Goal: Check status: Check status

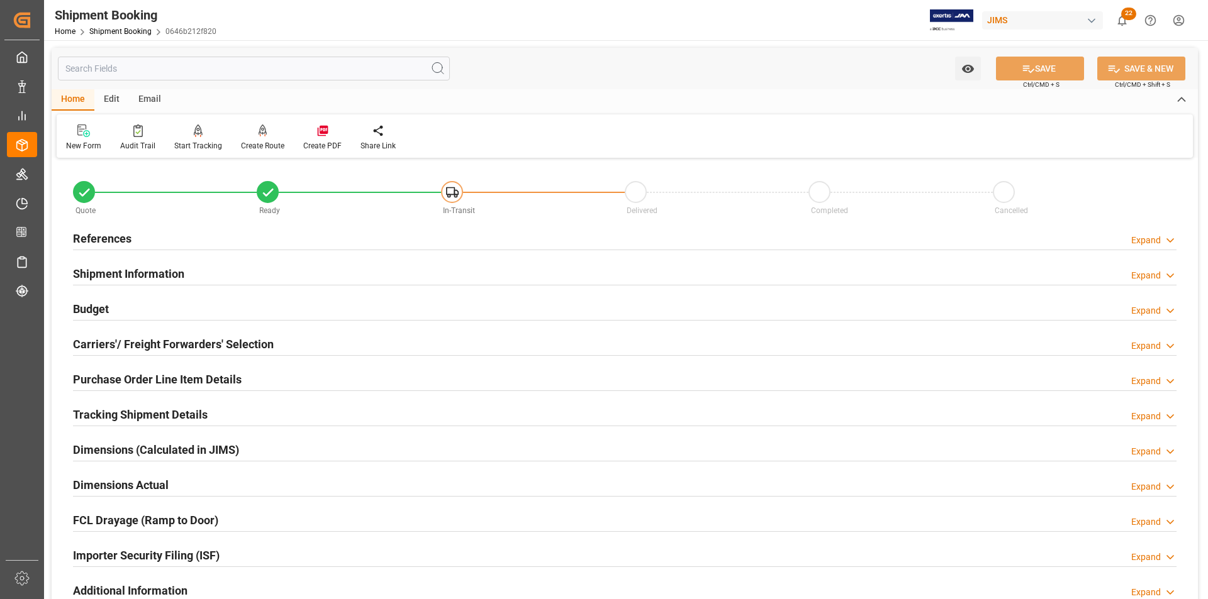
scroll to position [30, 0]
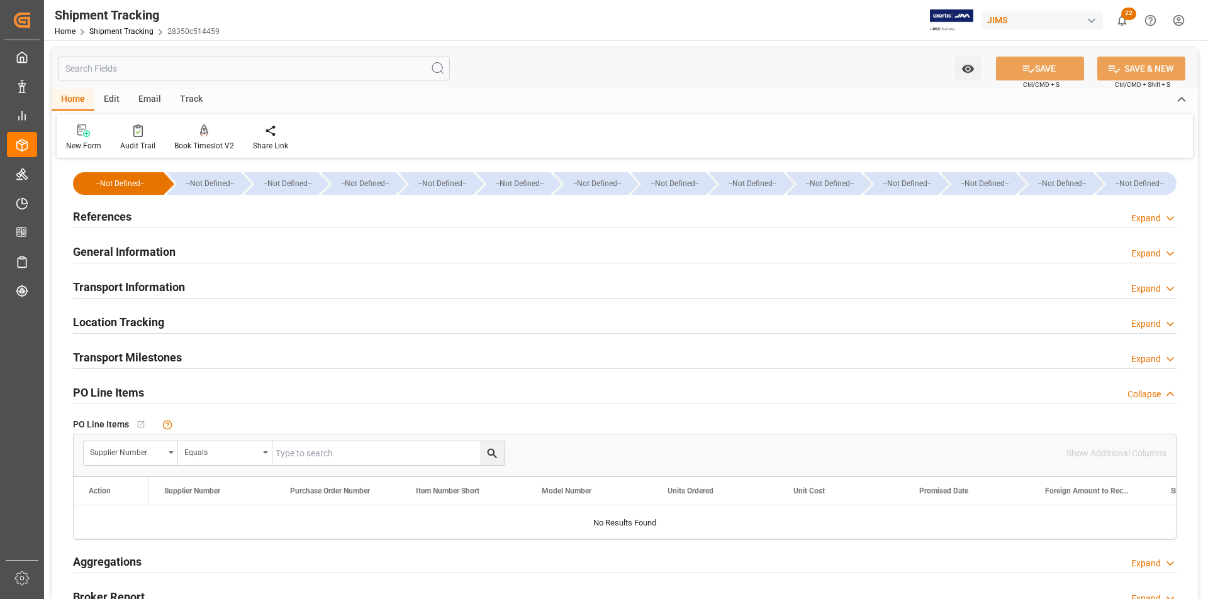
scroll to position [63, 0]
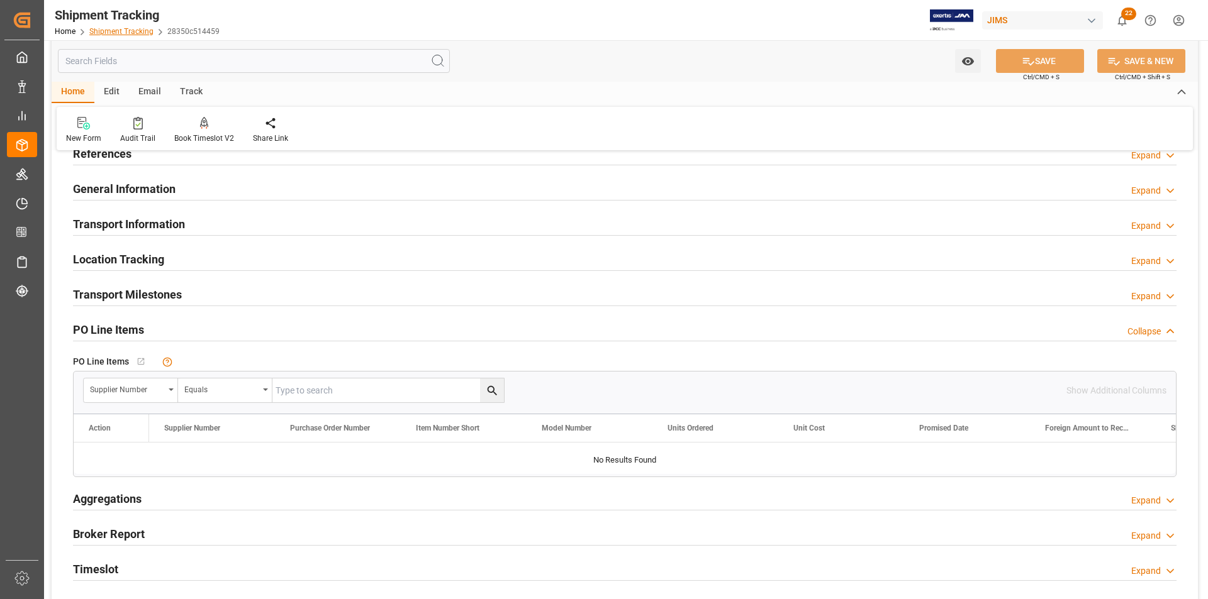
click at [137, 31] on link "Shipment Tracking" at bounding box center [121, 31] width 64 height 9
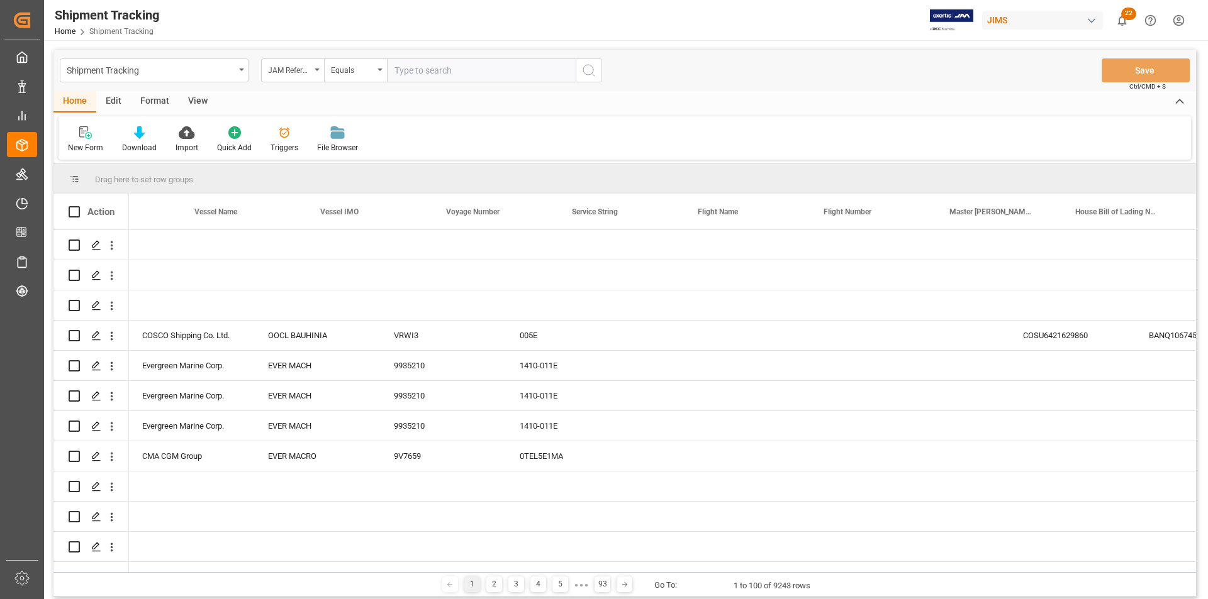
scroll to position [0, 3598]
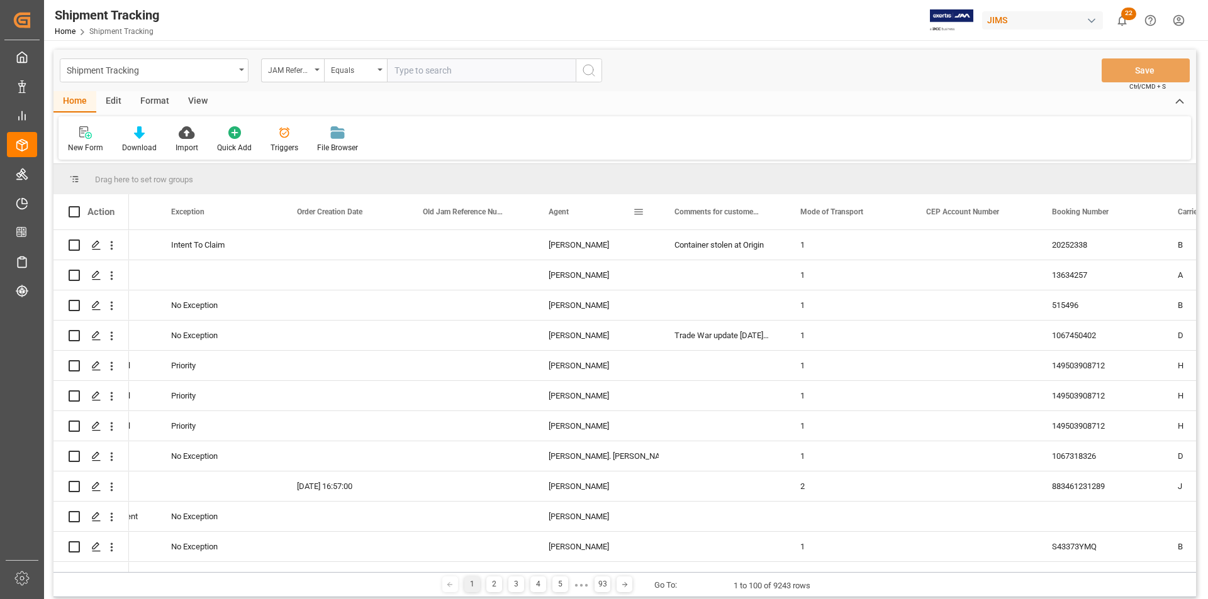
click at [638, 211] on span at bounding box center [638, 211] width 11 height 11
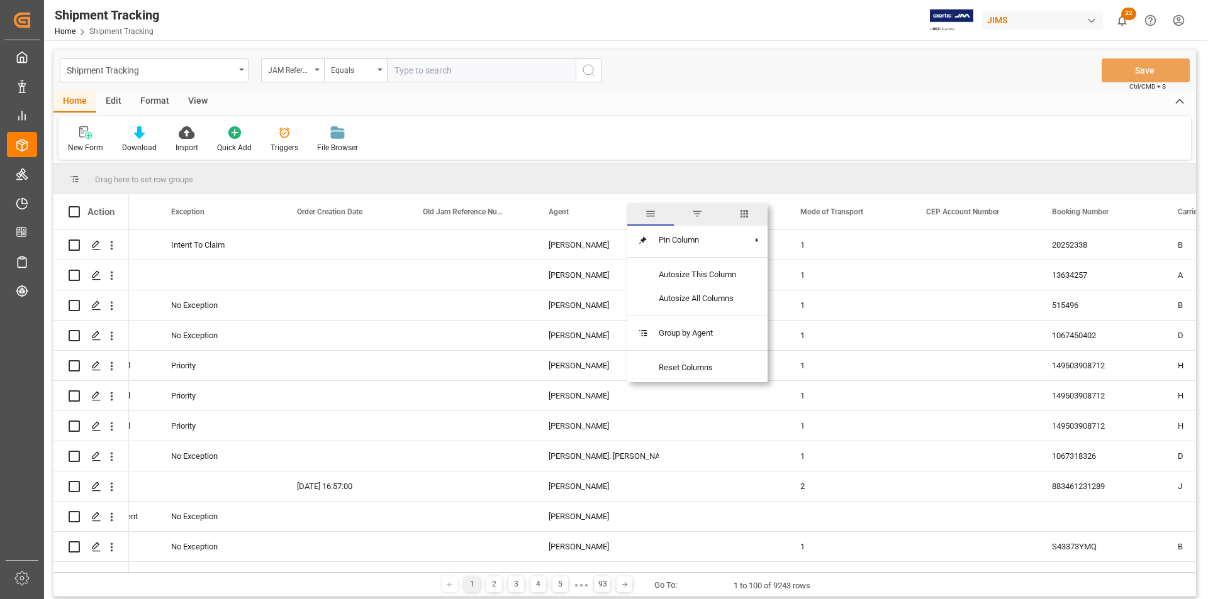
click at [691, 216] on span "filter" at bounding box center [697, 214] width 47 height 23
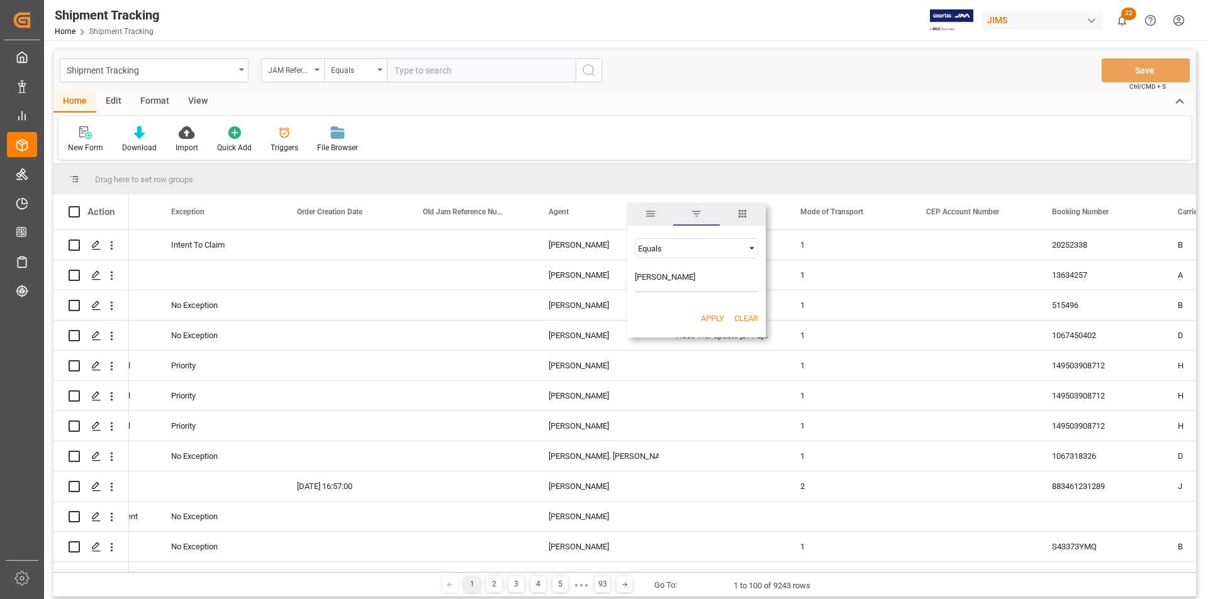
type input "georges vigo"
click at [708, 321] on button "Apply" at bounding box center [712, 319] width 23 height 13
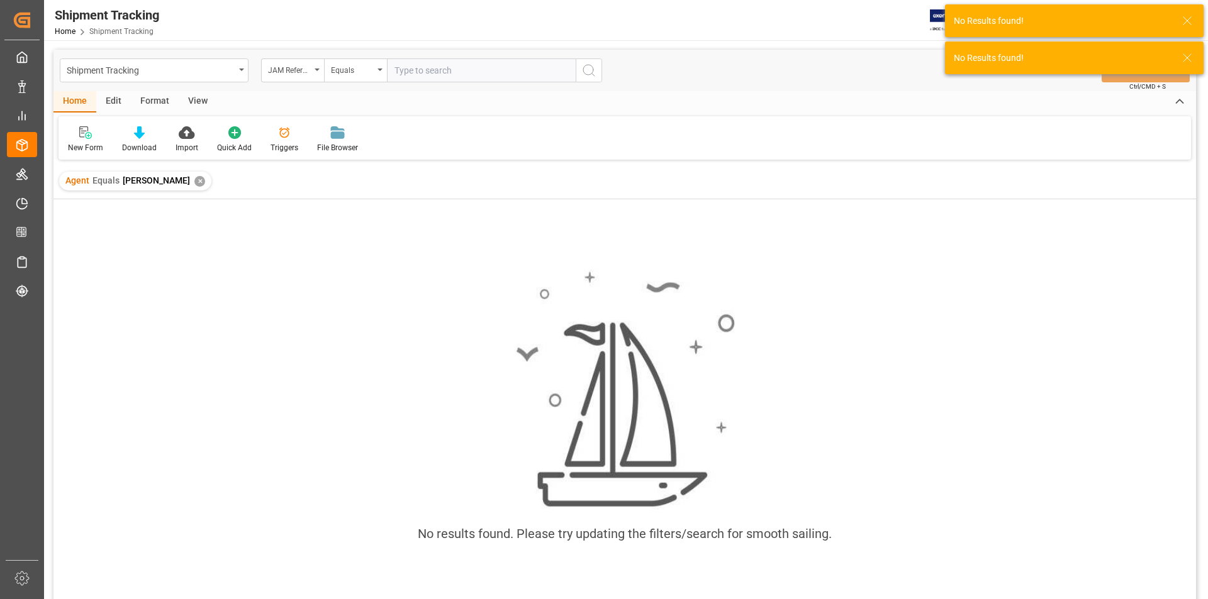
click at [194, 180] on div "✕" at bounding box center [199, 181] width 11 height 11
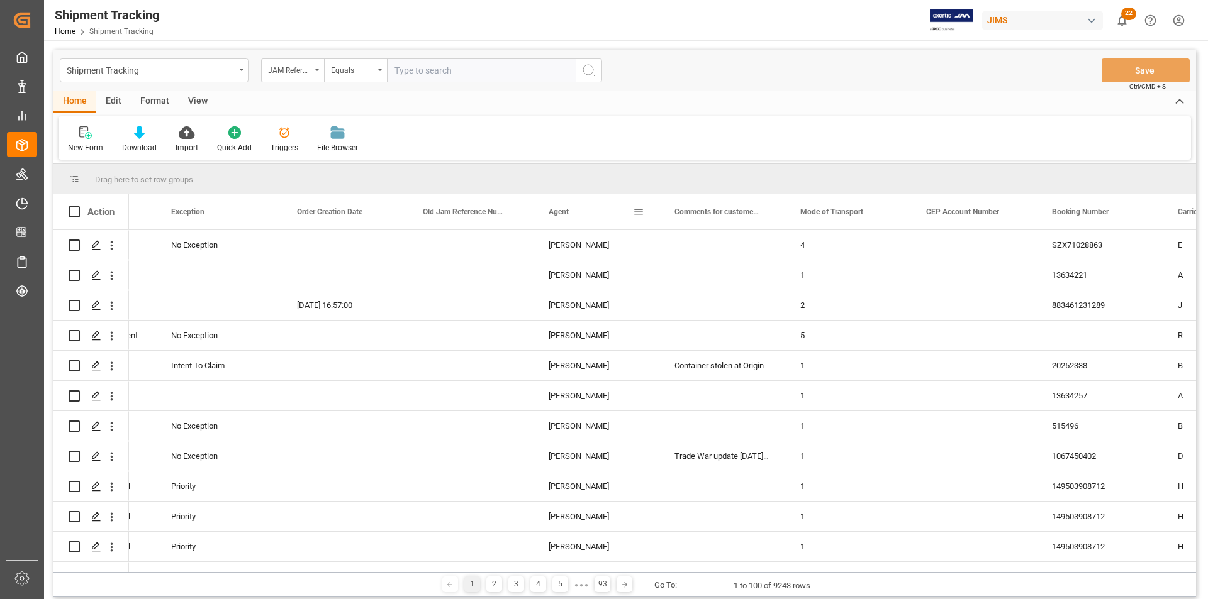
click at [638, 212] on span at bounding box center [638, 211] width 11 height 11
type input "george vigo"
click at [716, 319] on button "Apply" at bounding box center [712, 319] width 23 height 13
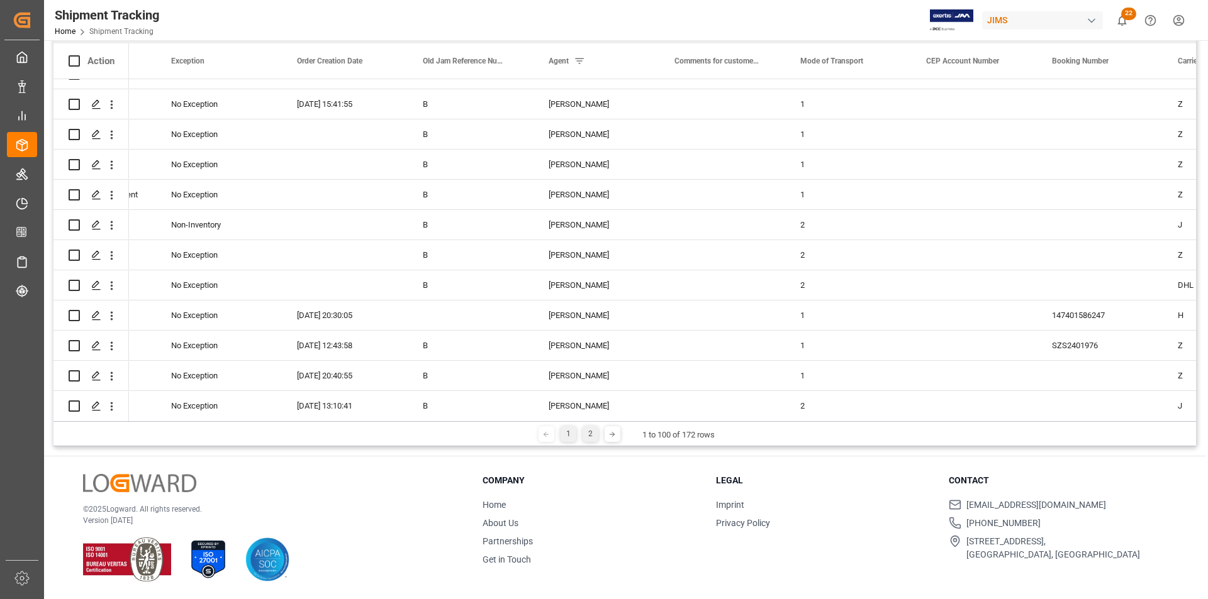
click at [589, 434] on div "2" at bounding box center [590, 434] width 16 height 16
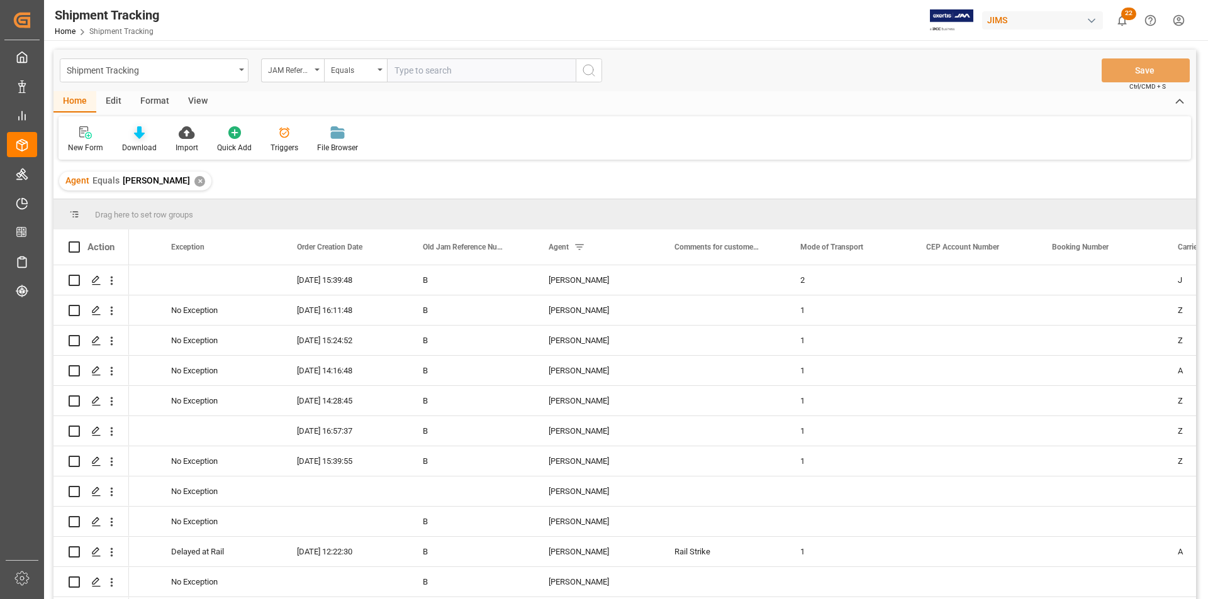
click at [136, 136] on icon at bounding box center [139, 132] width 11 height 13
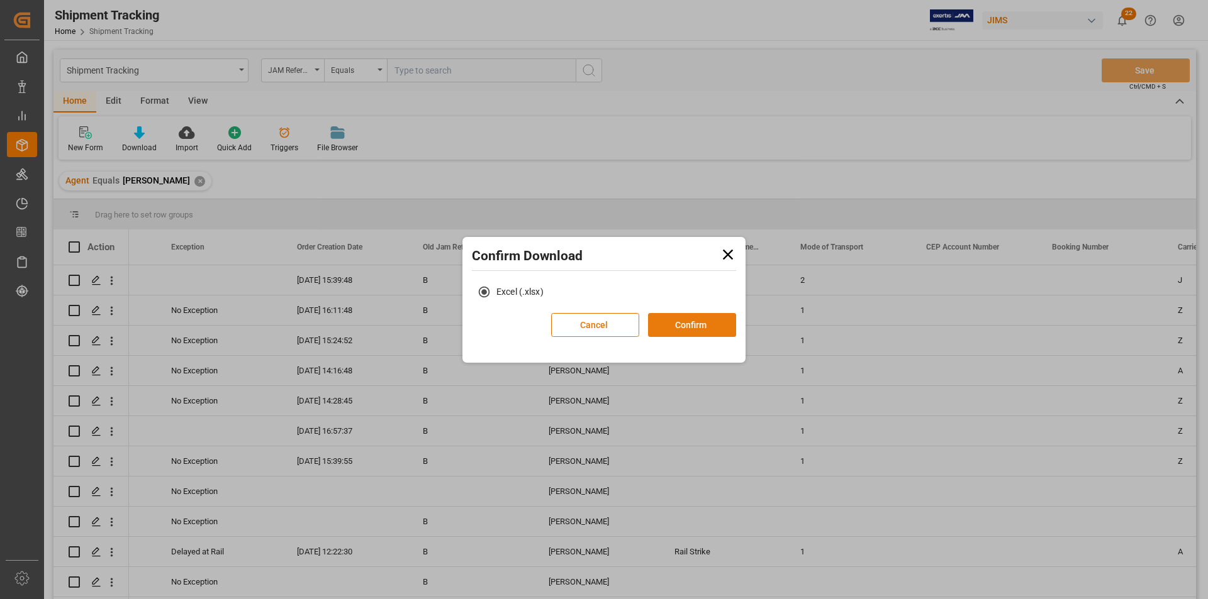
click at [683, 320] on button "Confirm" at bounding box center [692, 325] width 88 height 24
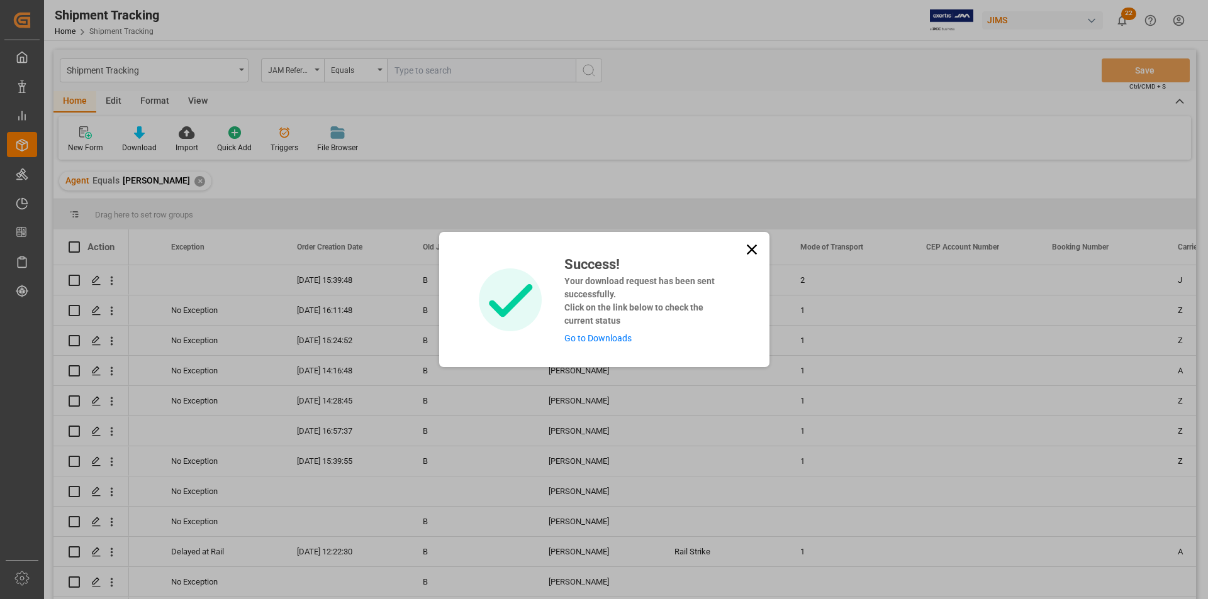
click at [589, 342] on link "Go to Downloads" at bounding box center [597, 338] width 67 height 10
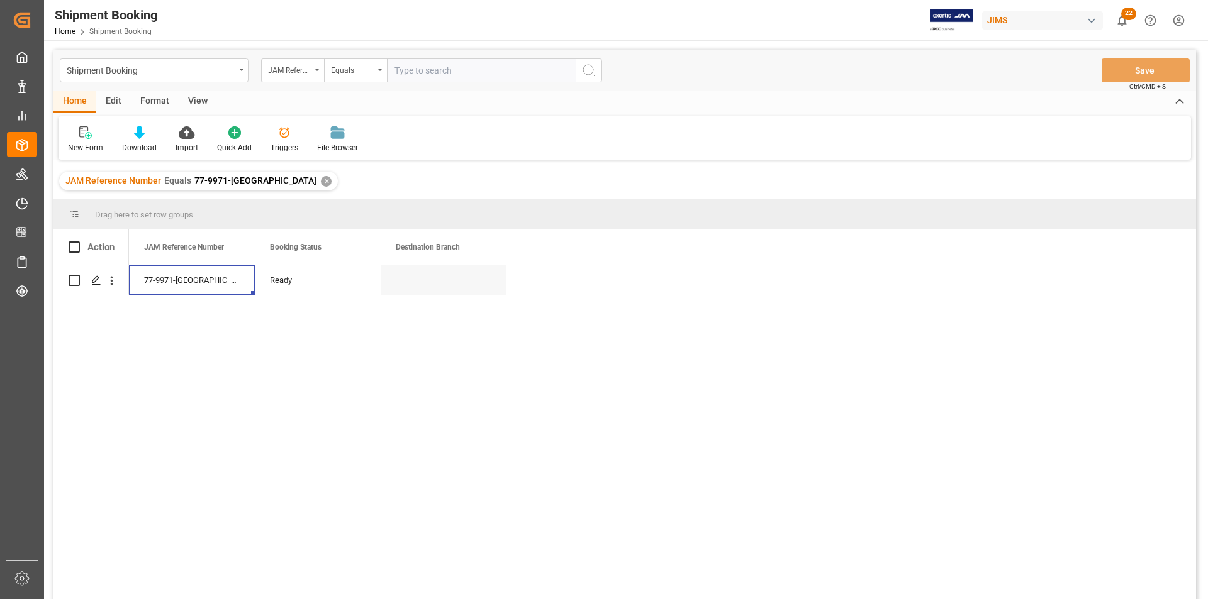
click at [398, 67] on input "text" at bounding box center [481, 70] width 189 height 24
paste input "77-9971-US"
type input "77-9971-US"
click at [581, 75] on button "search button" at bounding box center [589, 70] width 26 height 24
click at [450, 67] on input "text" at bounding box center [481, 70] width 189 height 24
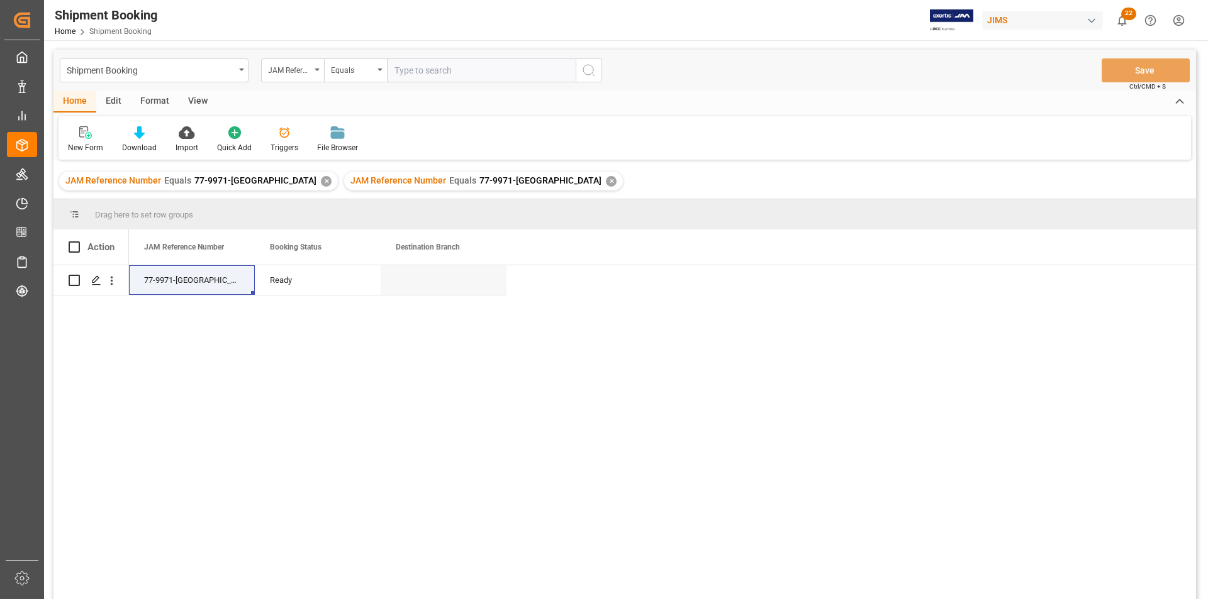
paste input "22-9870-CA"
type input "22-9870-CA"
click at [577, 75] on button "search button" at bounding box center [589, 70] width 26 height 24
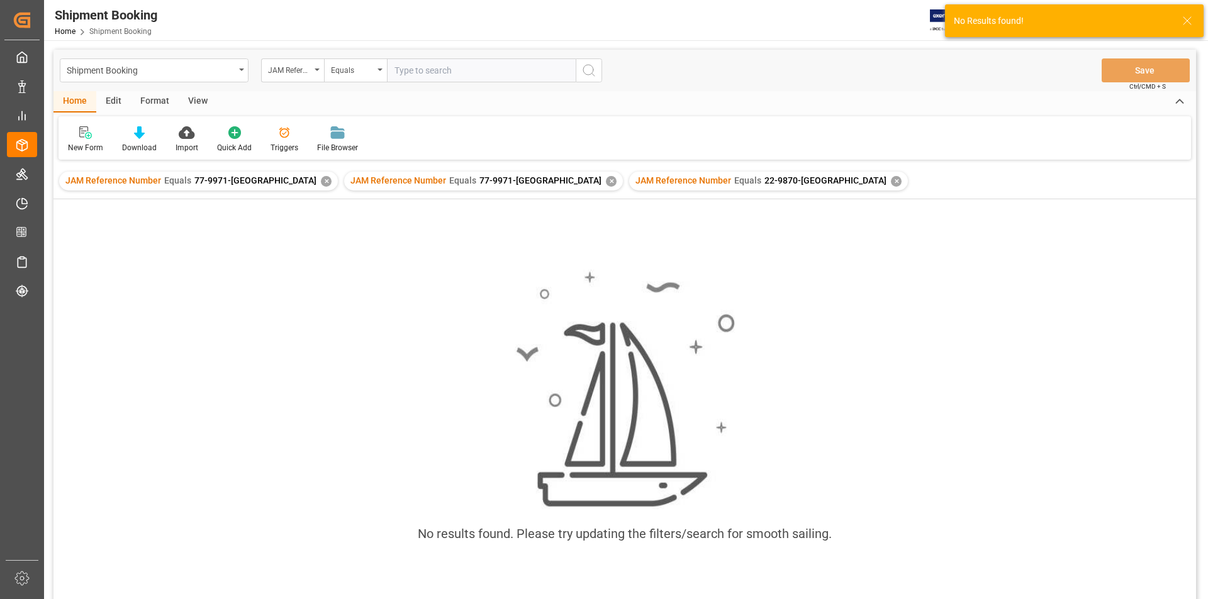
click at [606, 180] on div "✕" at bounding box center [611, 181] width 11 height 11
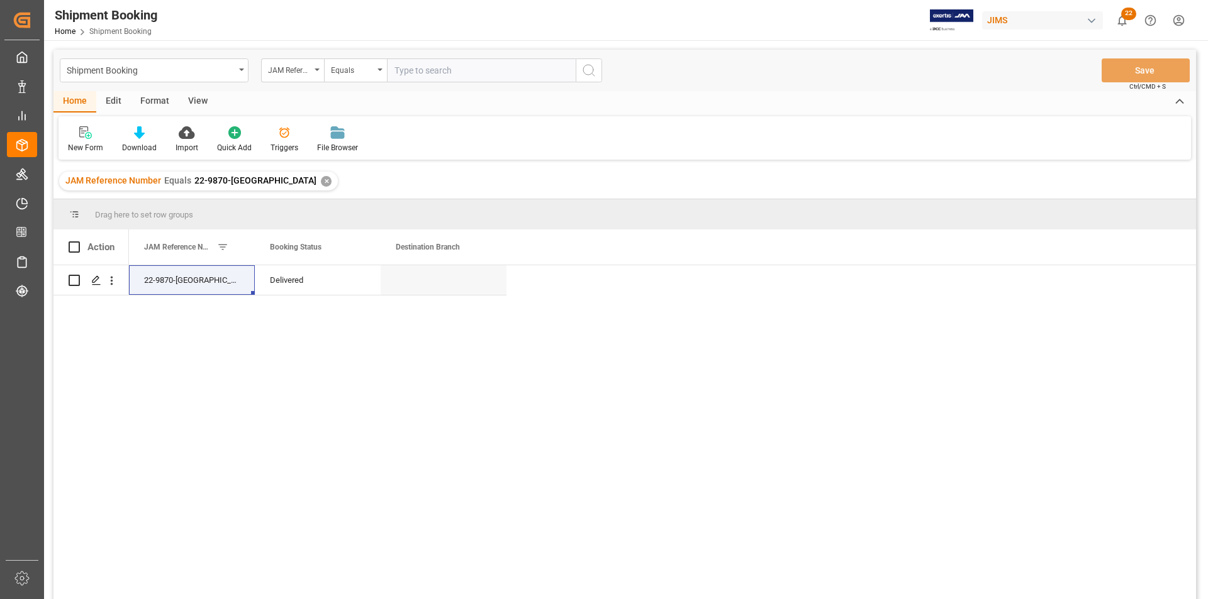
click at [501, 66] on input "text" at bounding box center [481, 70] width 189 height 24
paste input "22-9870-CA"
type input "22-9870-CA"
drag, startPoint x: 456, startPoint y: 72, endPoint x: 371, endPoint y: 64, distance: 85.3
click at [373, 64] on div "JAM Reference Number Equals 22-9870-CA" at bounding box center [431, 70] width 341 height 24
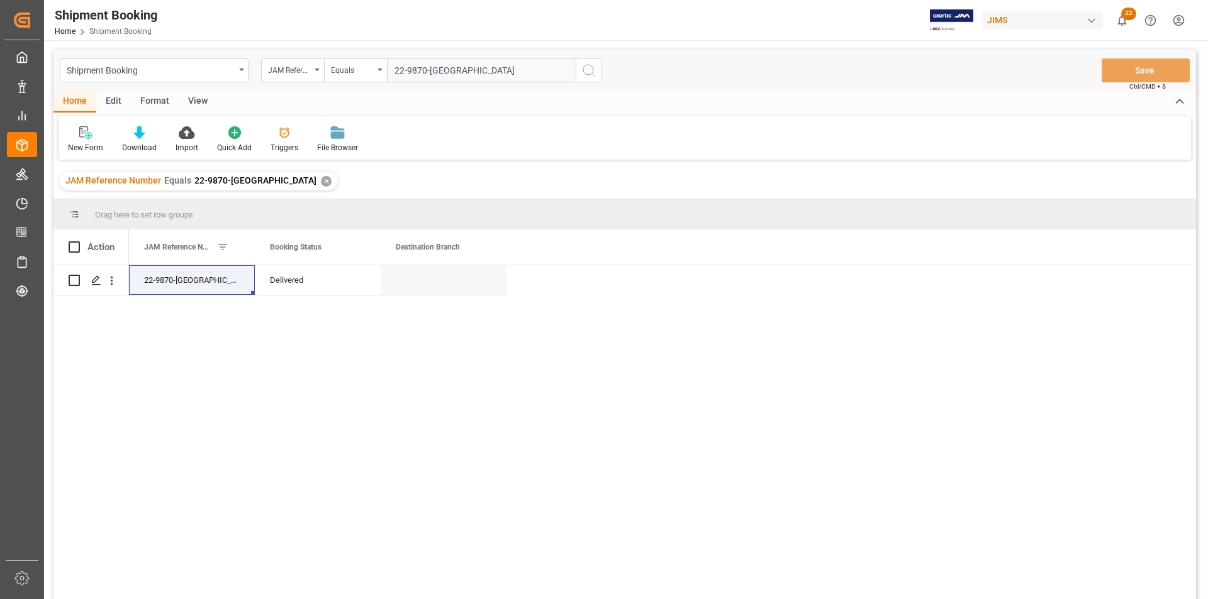
paste input "text"
click at [532, 75] on input "text" at bounding box center [481, 70] width 189 height 24
paste input "text"
click at [477, 68] on input "text" at bounding box center [481, 70] width 189 height 24
paste input "22-9692-CA"
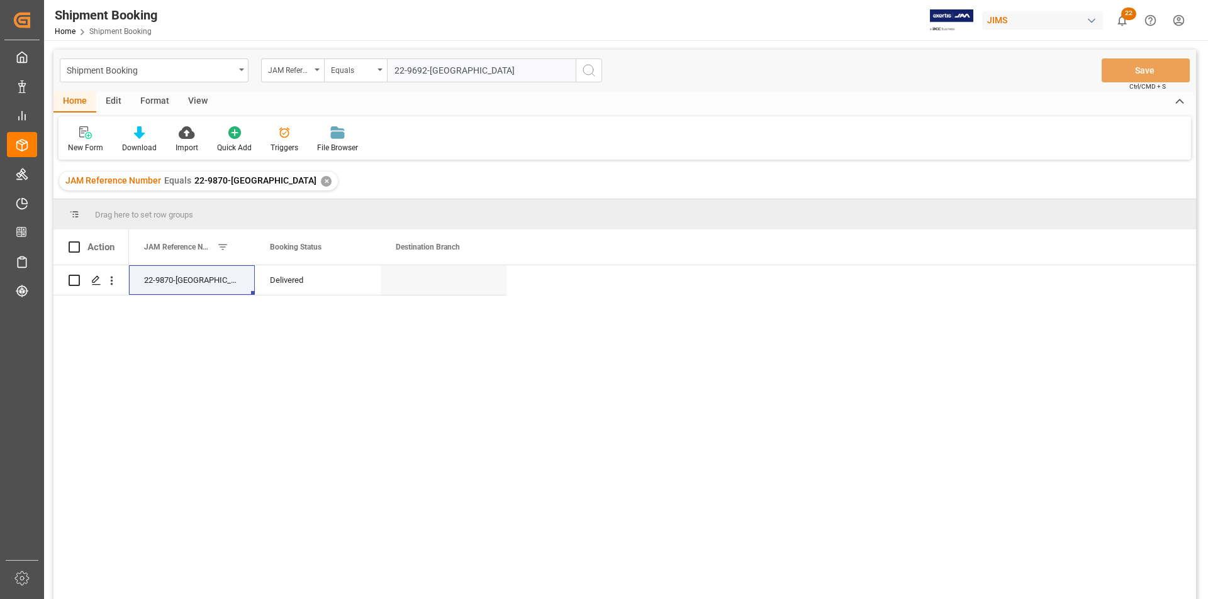
type input "22-9692-CA"
click at [597, 69] on button "search button" at bounding box center [589, 70] width 26 height 24
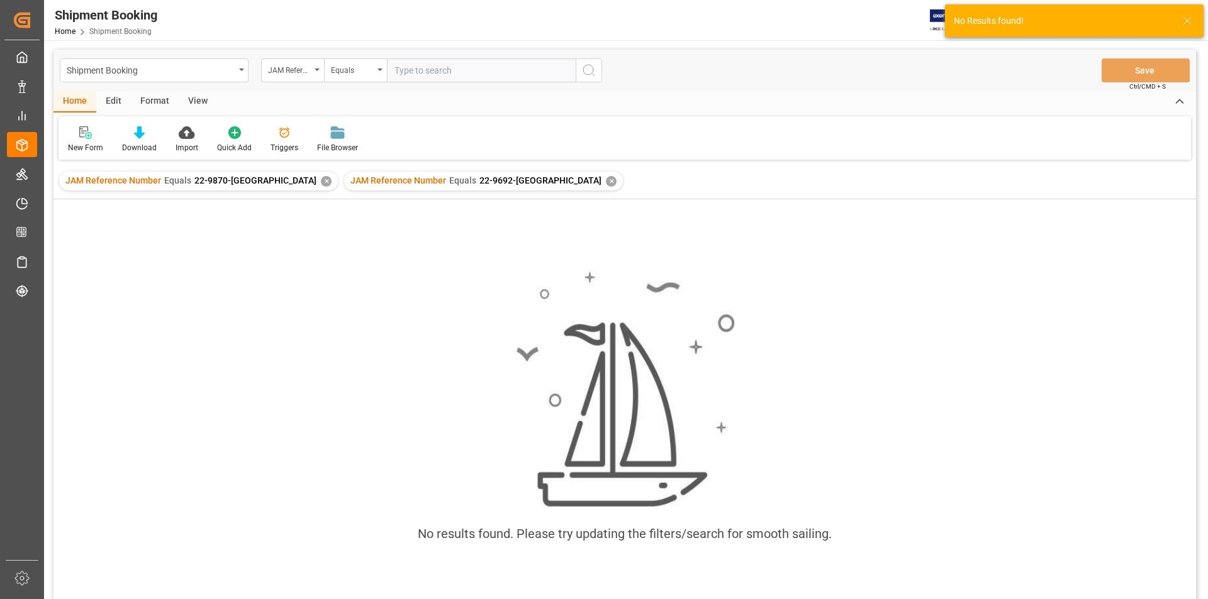
click at [321, 177] on div "✕" at bounding box center [326, 181] width 11 height 11
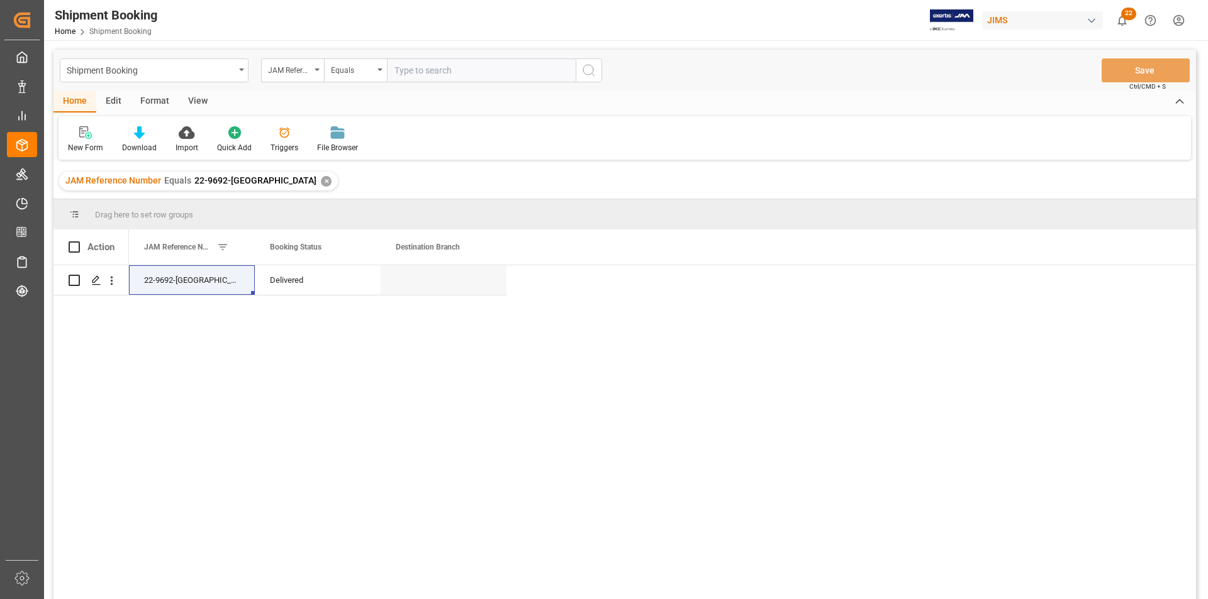
click at [321, 181] on div "✕" at bounding box center [326, 181] width 11 height 11
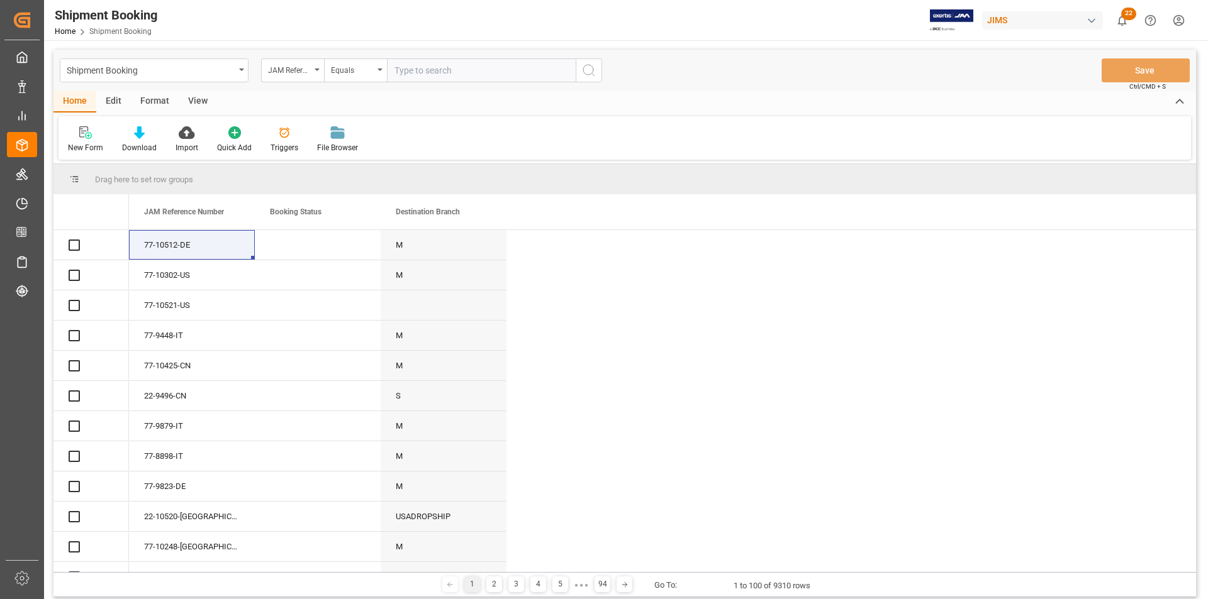
click at [474, 70] on input "text" at bounding box center [481, 70] width 189 height 24
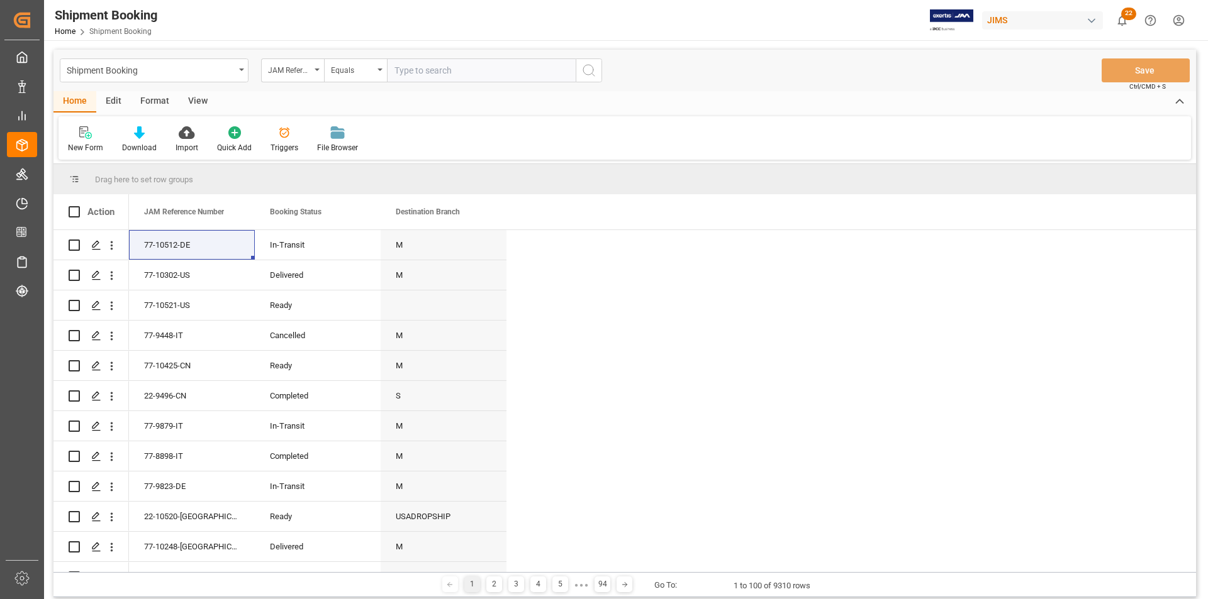
paste input "22-9667-CA"
type input "22-9667-CA"
click at [590, 72] on icon "search button" at bounding box center [588, 70] width 15 height 15
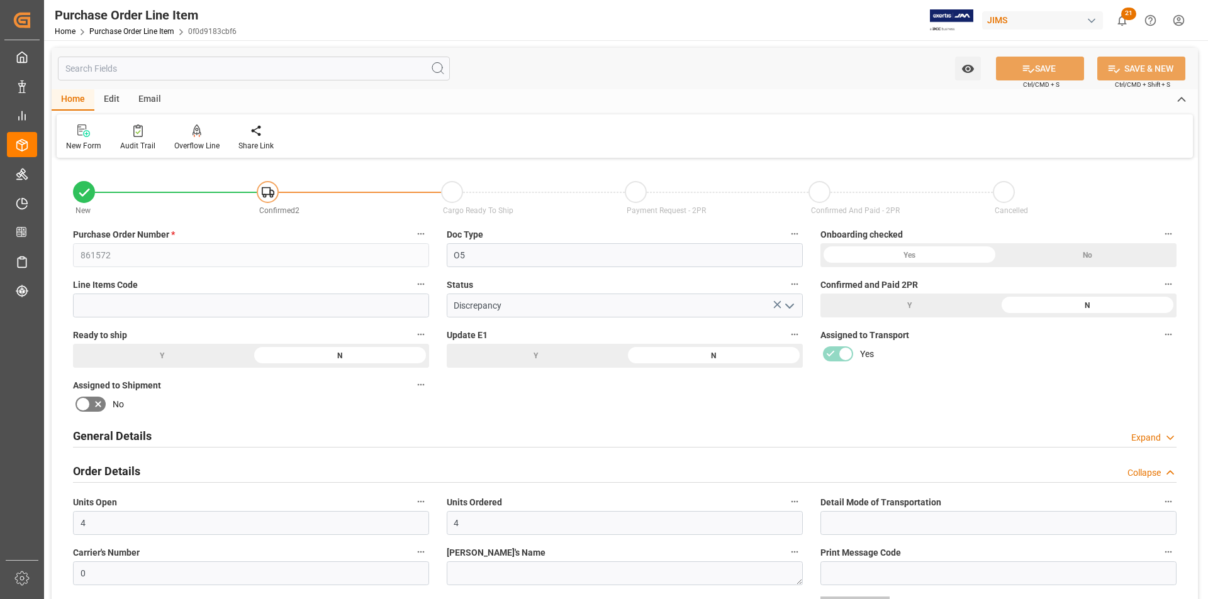
scroll to position [252, 0]
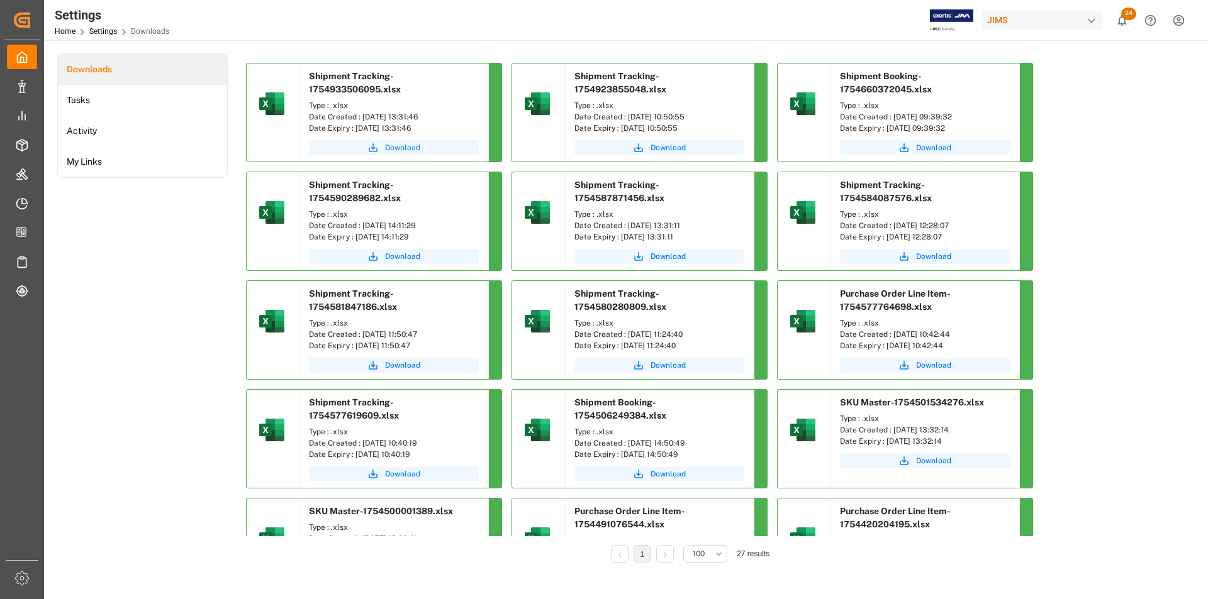
click at [398, 148] on span "Download" at bounding box center [402, 147] width 35 height 11
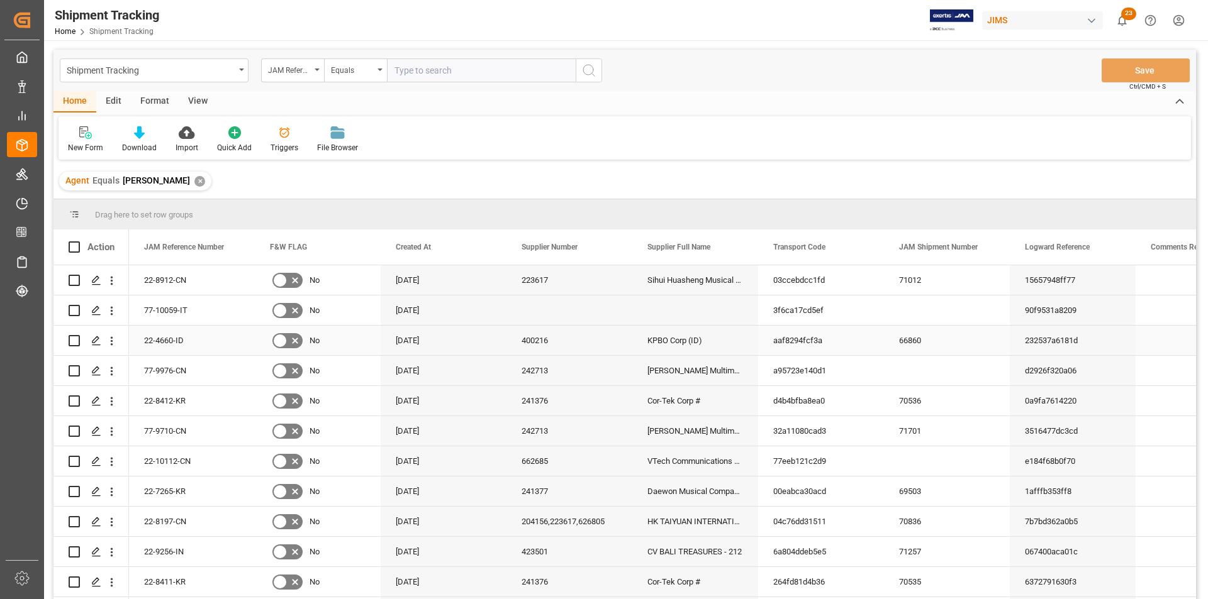
click at [1081, 309] on div "90f9531a8209" at bounding box center [1073, 311] width 126 height 30
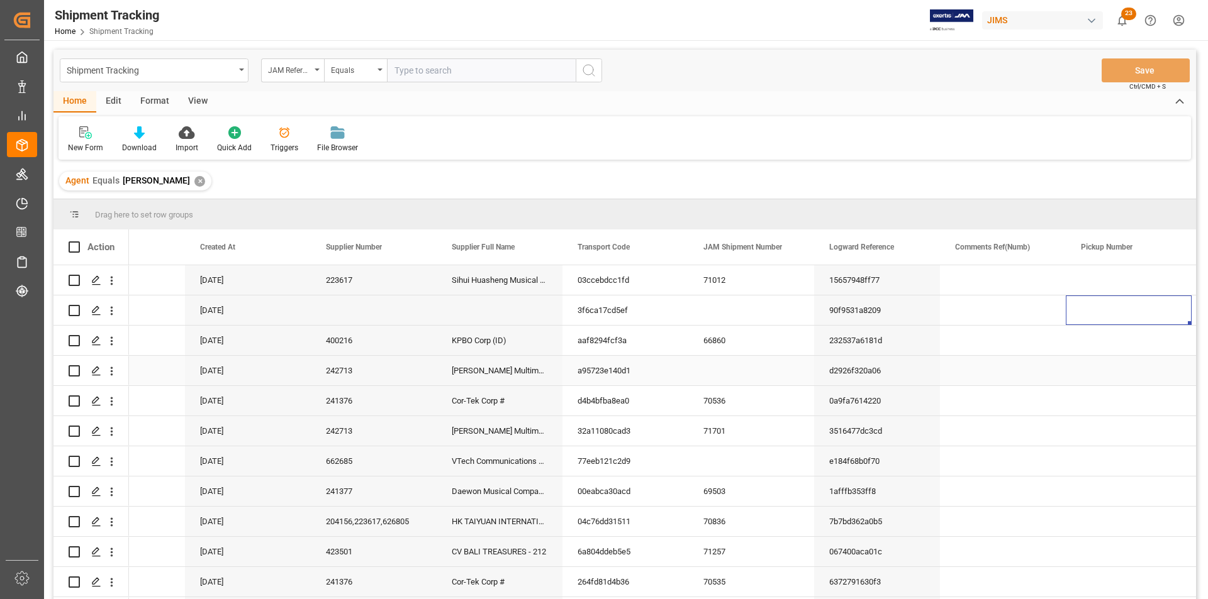
scroll to position [0, 321]
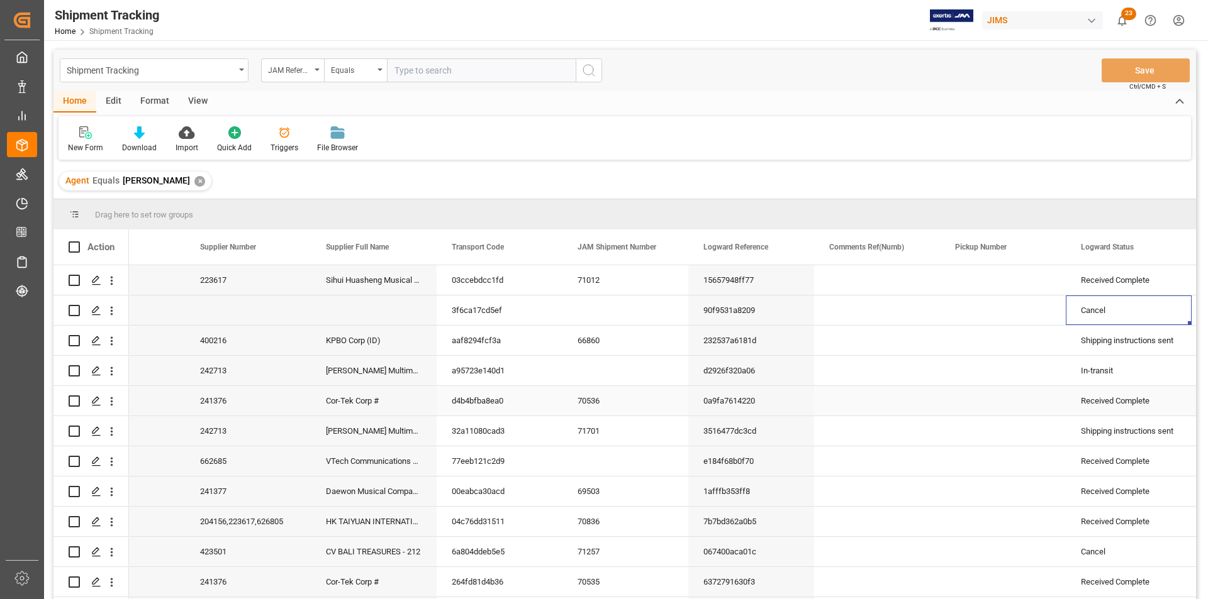
click at [954, 284] on div "Press SPACE to select this row." at bounding box center [1003, 280] width 126 height 30
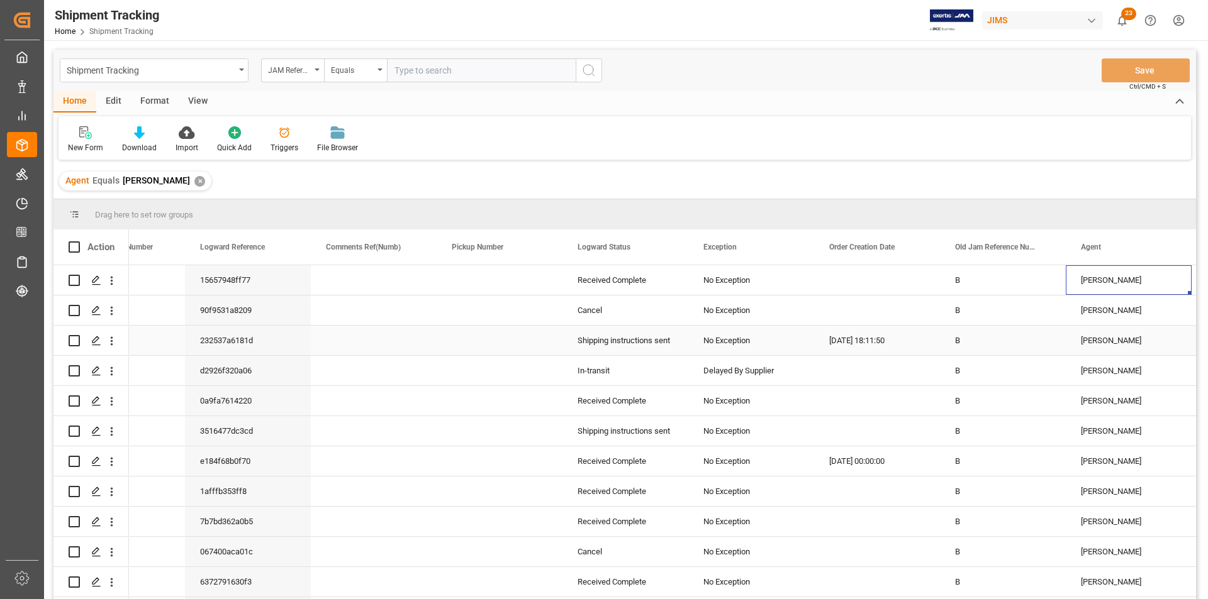
scroll to position [0, 950]
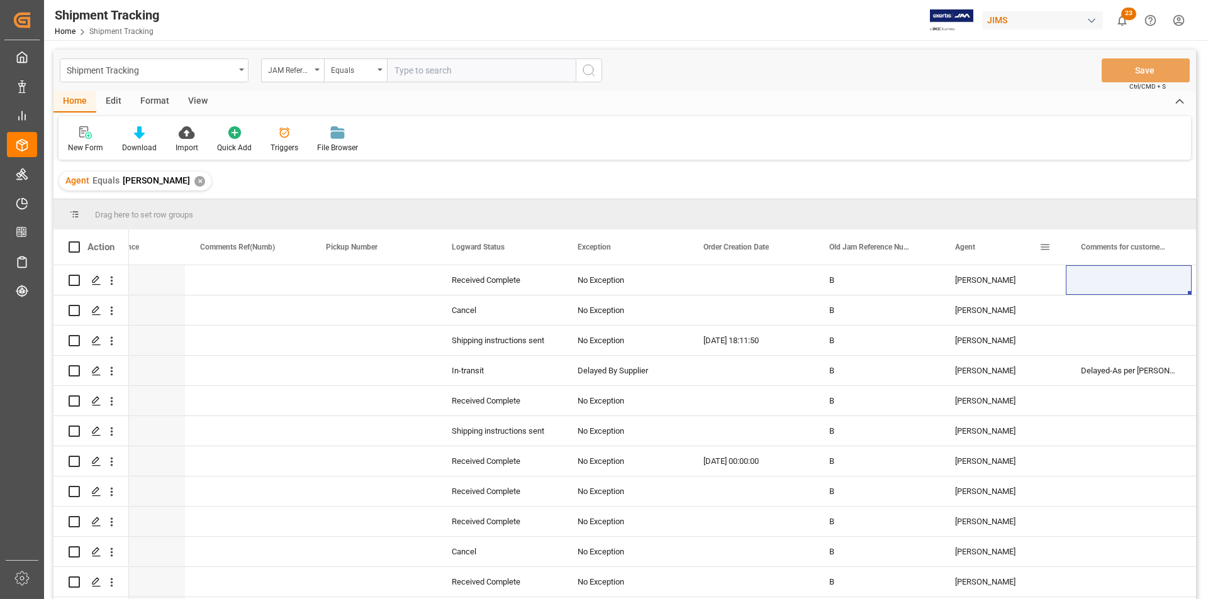
click at [1046, 247] on span at bounding box center [1044, 247] width 11 height 11
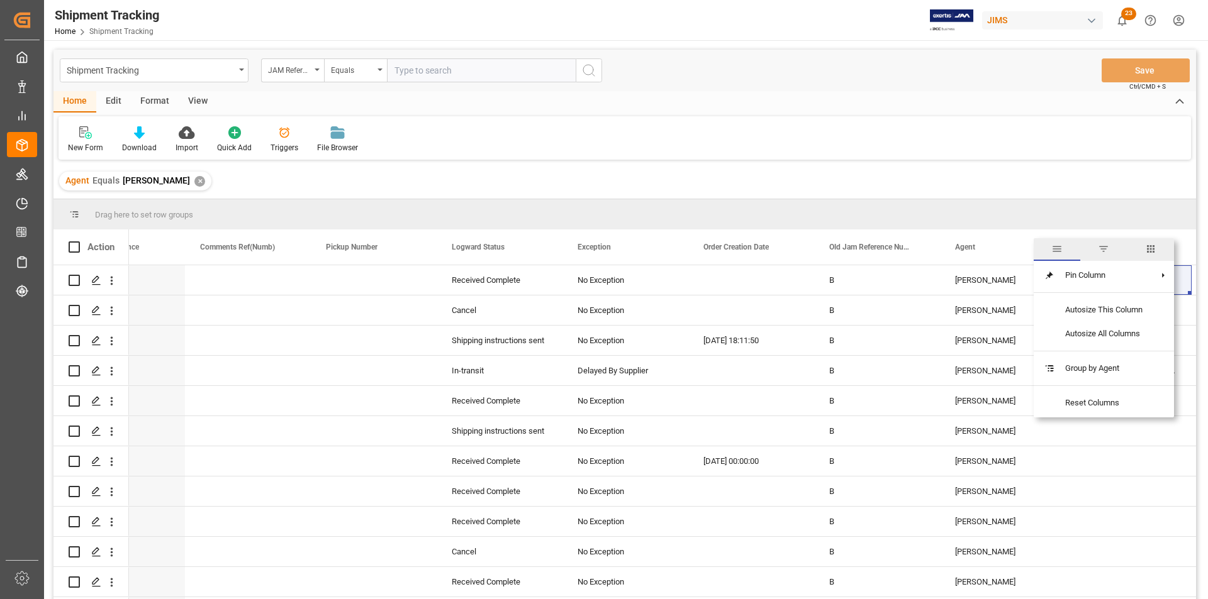
click at [1108, 247] on span "filter" at bounding box center [1103, 248] width 11 height 11
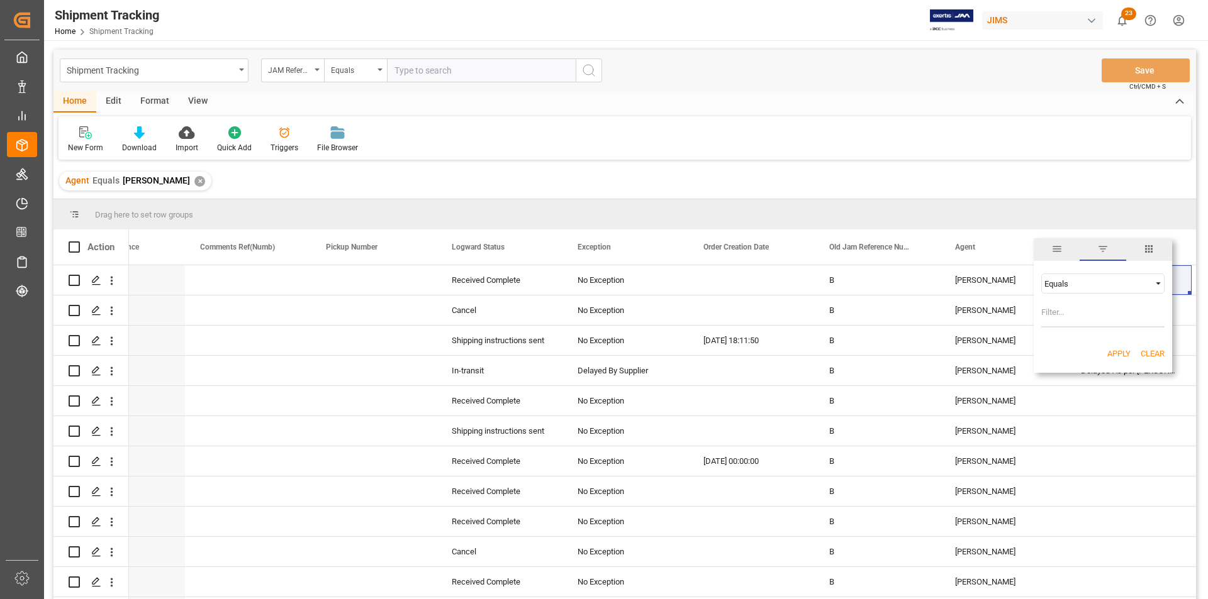
click at [1066, 316] on input "Filter Value" at bounding box center [1102, 315] width 123 height 25
type input "emily liu"
click at [1111, 348] on button "Apply" at bounding box center [1118, 354] width 23 height 13
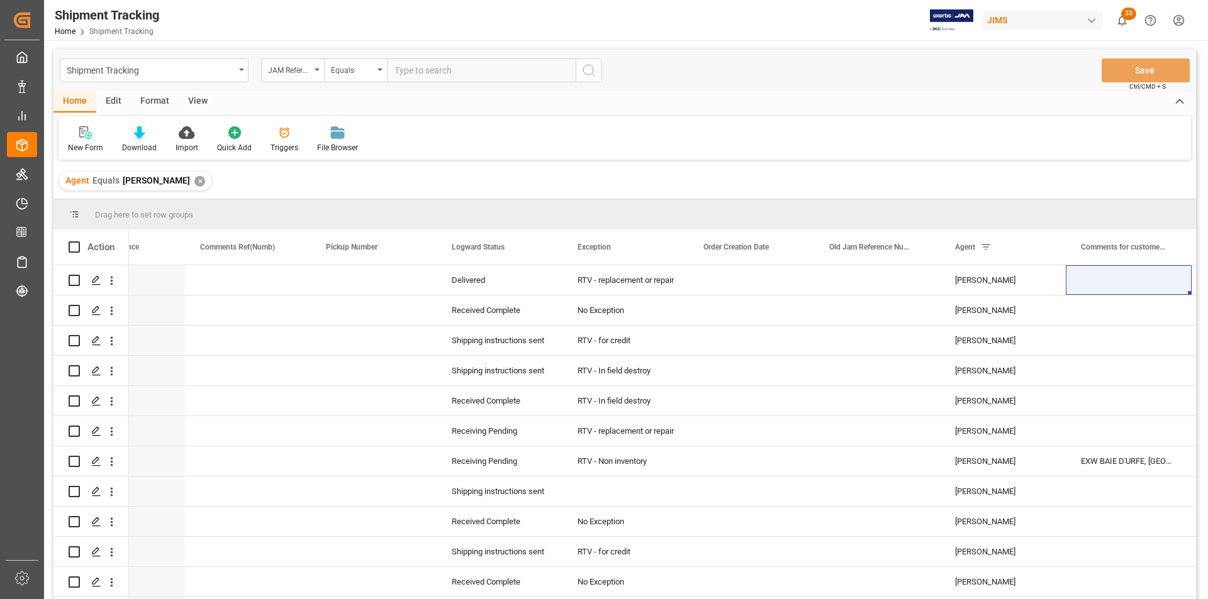
click at [136, 137] on icon at bounding box center [139, 132] width 11 height 13
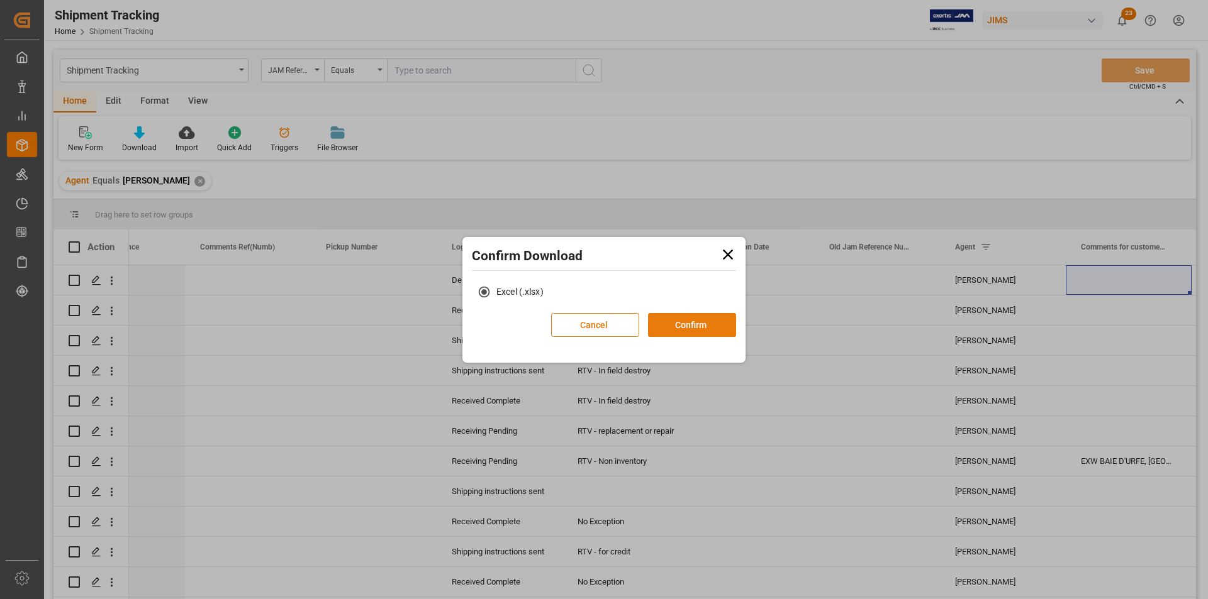
click at [679, 325] on button "Confirm" at bounding box center [692, 325] width 88 height 24
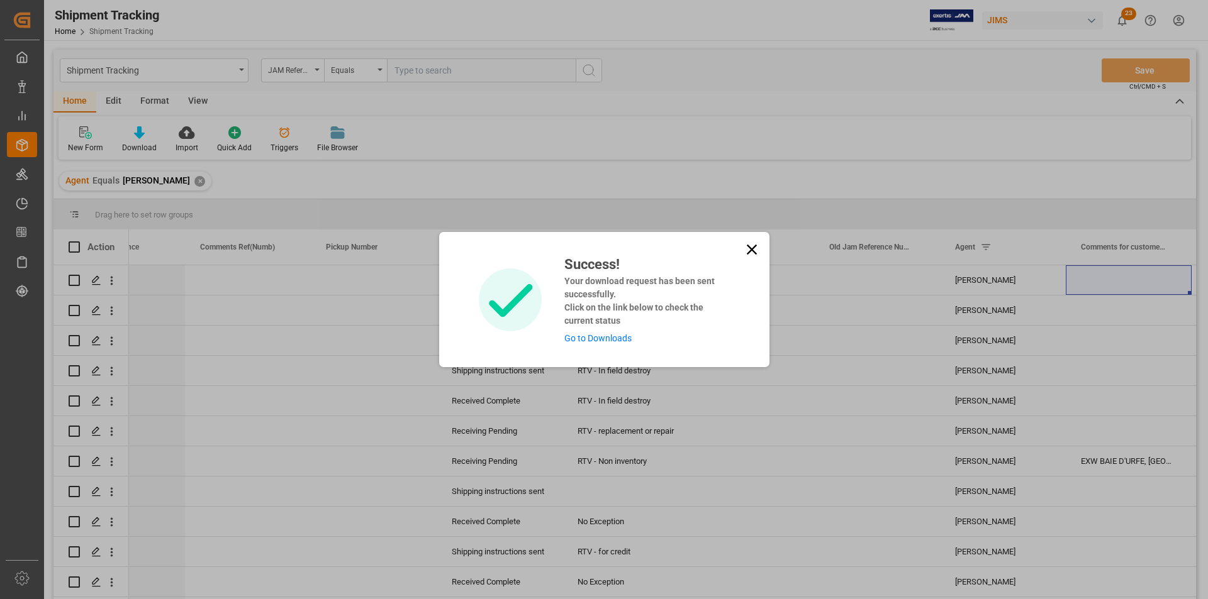
click at [618, 335] on link "Go to Downloads" at bounding box center [597, 338] width 67 height 10
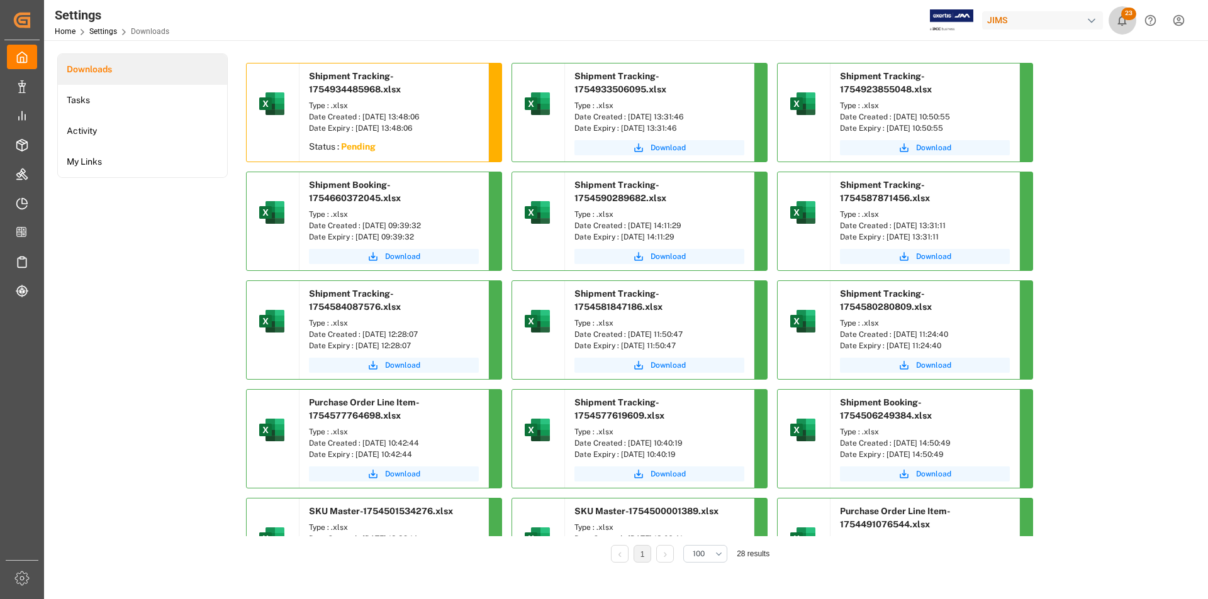
click at [1127, 16] on span "23" at bounding box center [1128, 14] width 15 height 13
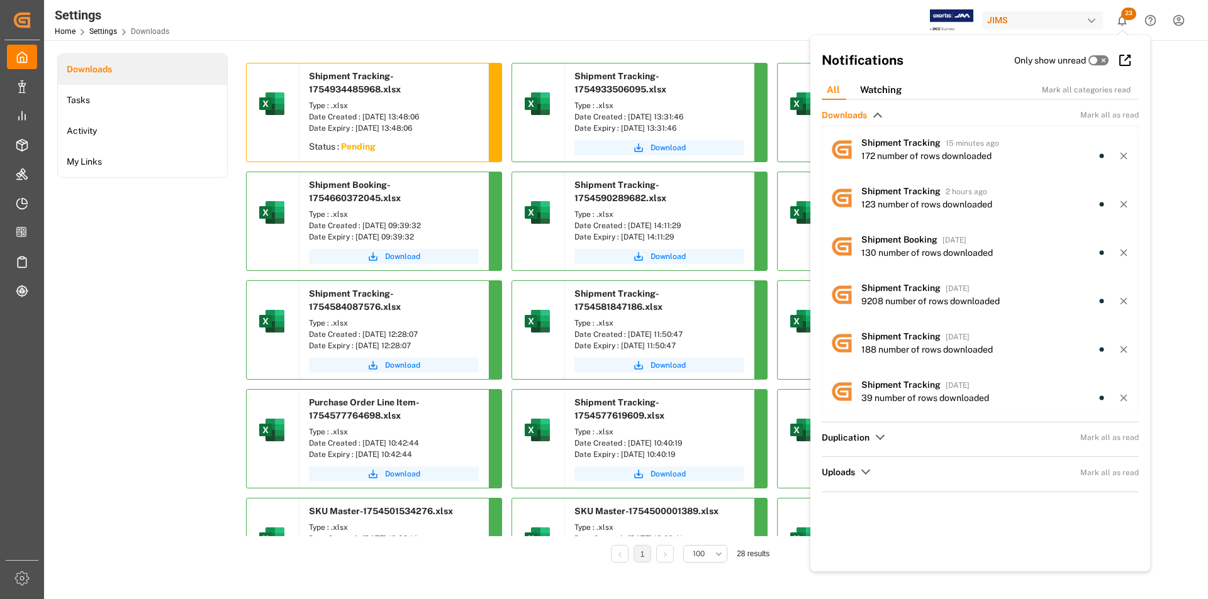
click at [579, 10] on div "Settings Home Settings Downloads JIMS 23 Notifications Only show unread All Wat…" at bounding box center [621, 20] width 1172 height 40
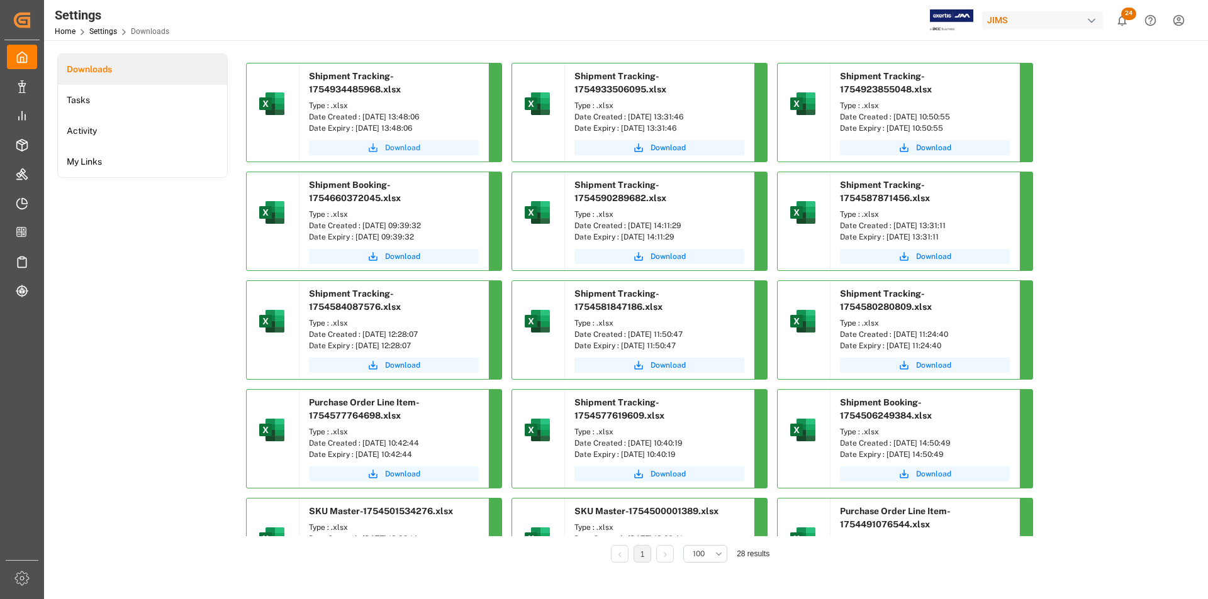
click at [399, 149] on span "Download" at bounding box center [402, 147] width 35 height 11
click at [101, 32] on link "Settings" at bounding box center [103, 31] width 28 height 9
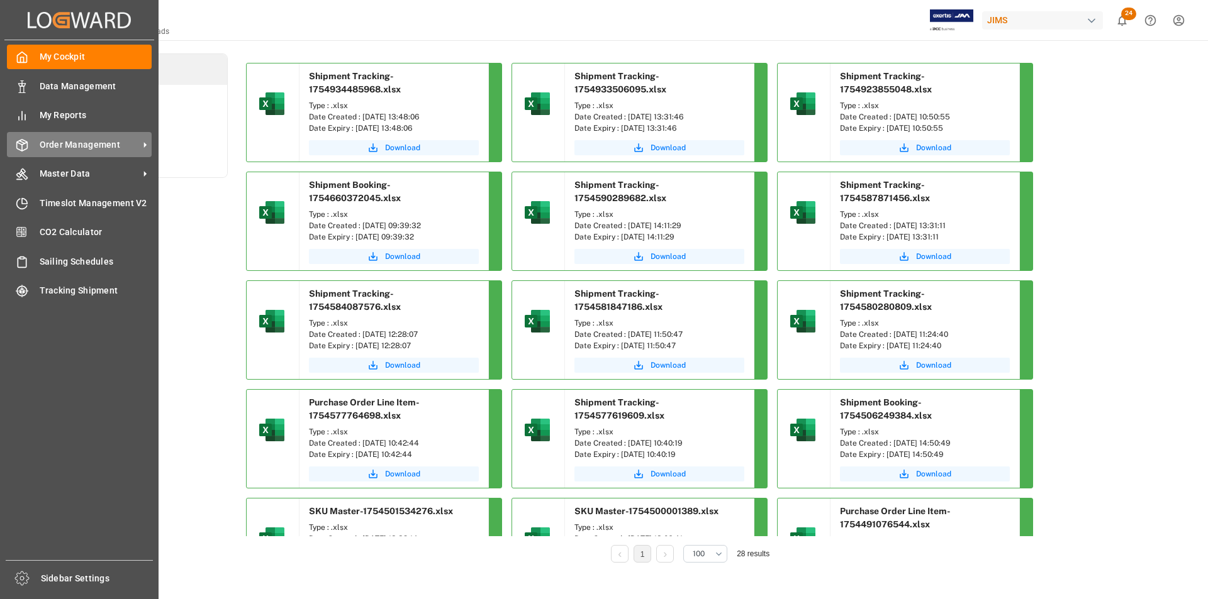
click at [73, 140] on span "Order Management" at bounding box center [89, 144] width 99 height 13
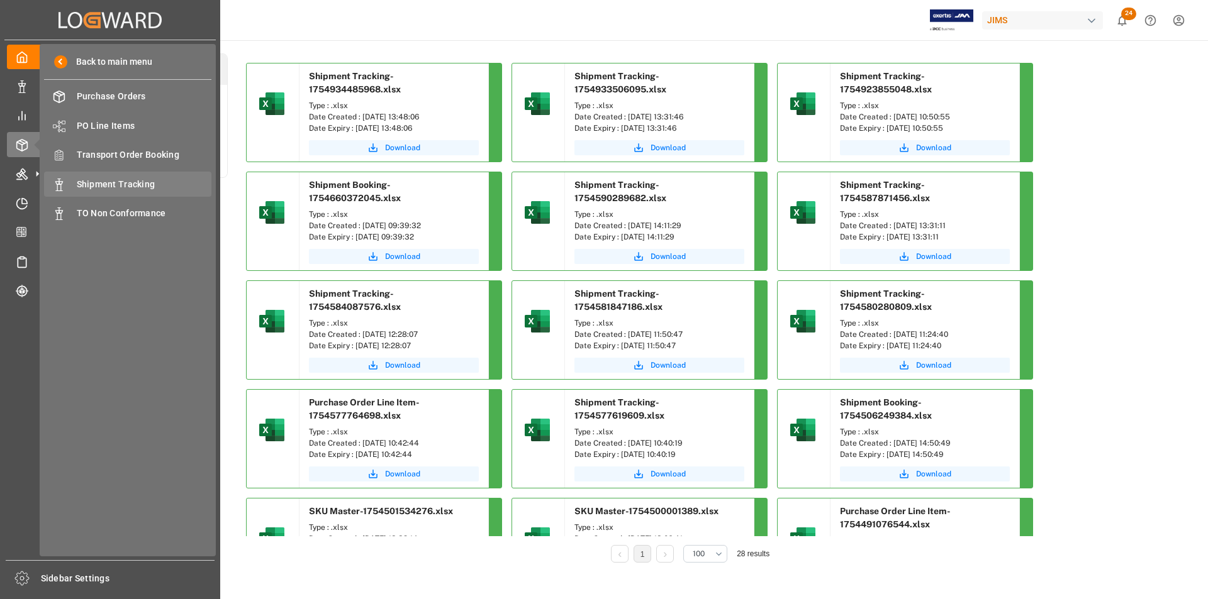
click at [140, 179] on span "Shipment Tracking" at bounding box center [144, 184] width 135 height 13
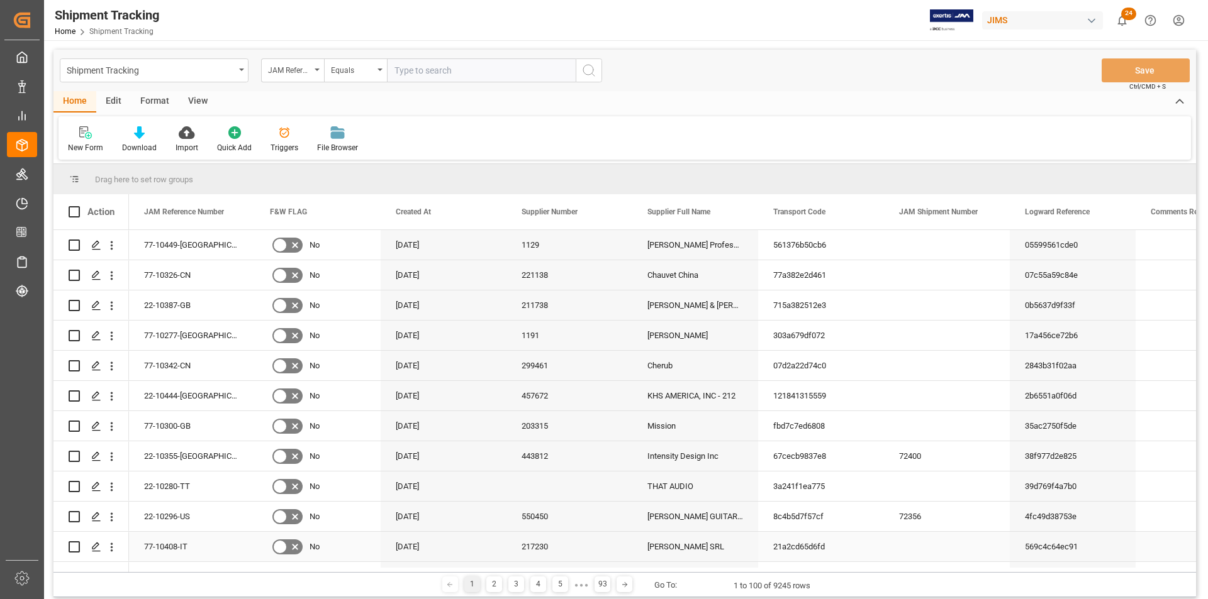
click at [815, 538] on div "21a2cd65d6fd" at bounding box center [821, 547] width 126 height 30
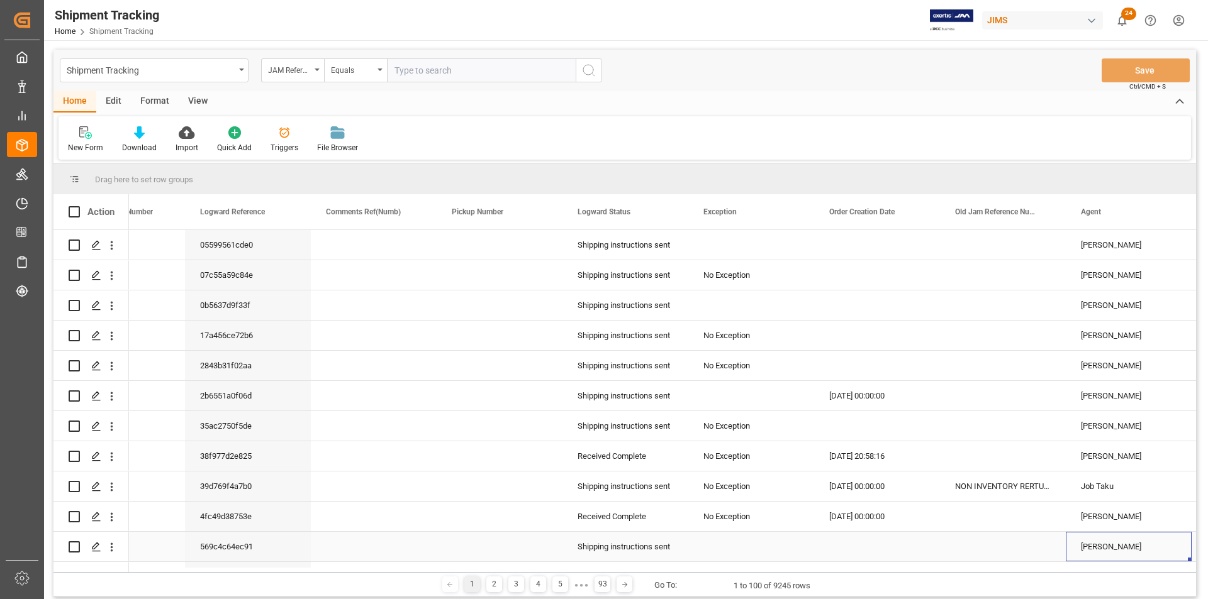
scroll to position [0, 950]
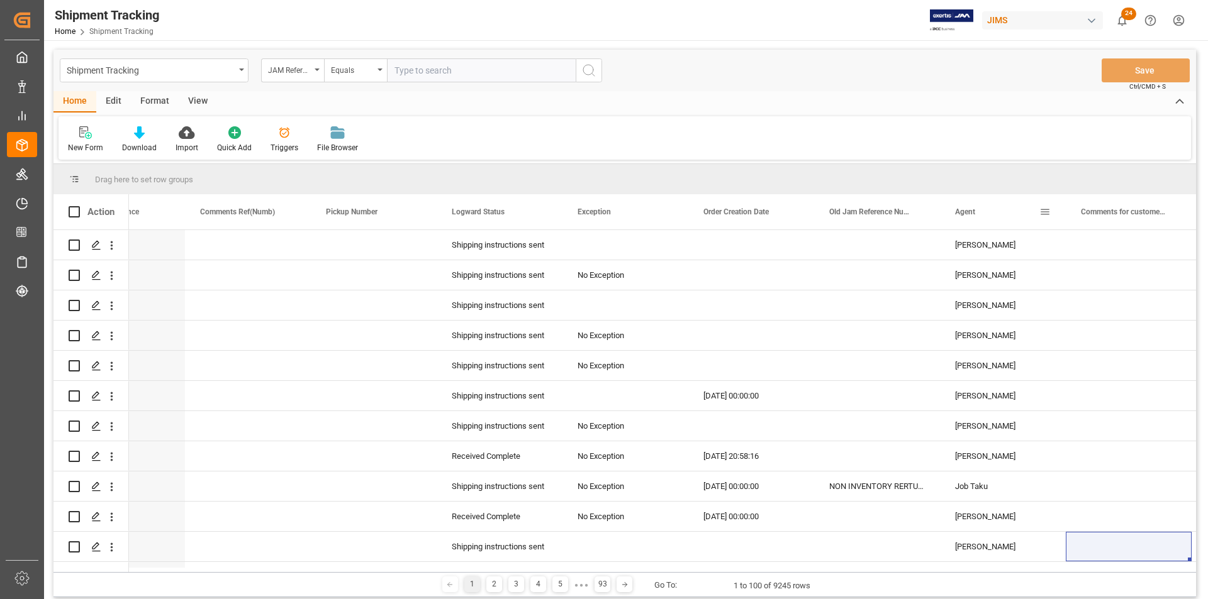
click at [1047, 213] on span at bounding box center [1044, 211] width 11 height 11
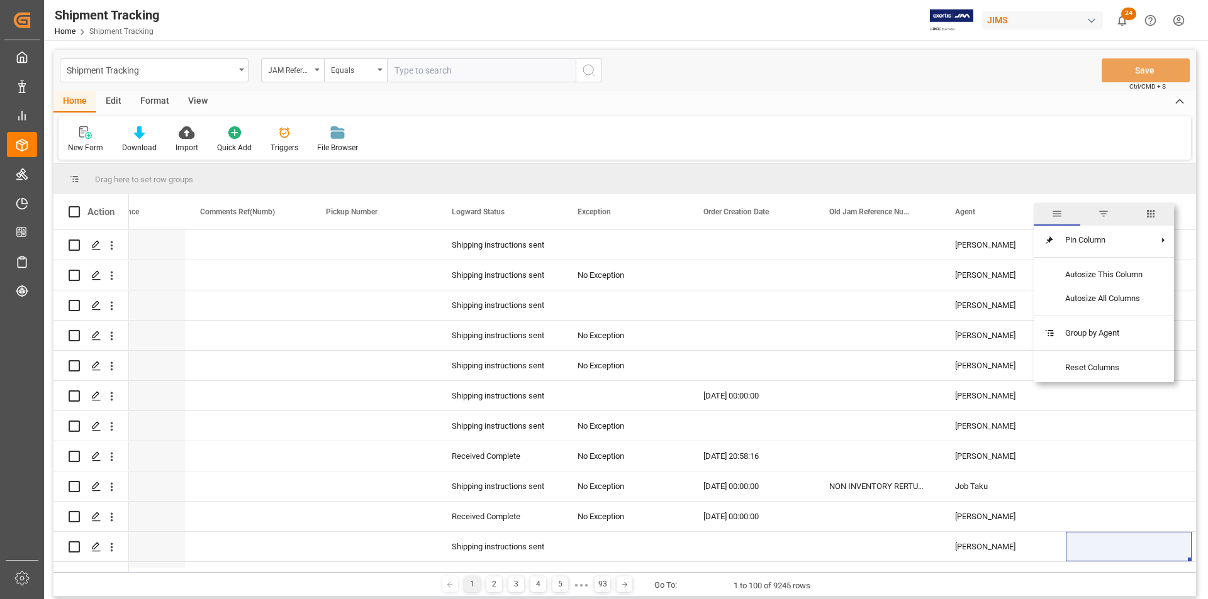
click at [1105, 221] on span "filter" at bounding box center [1103, 214] width 47 height 23
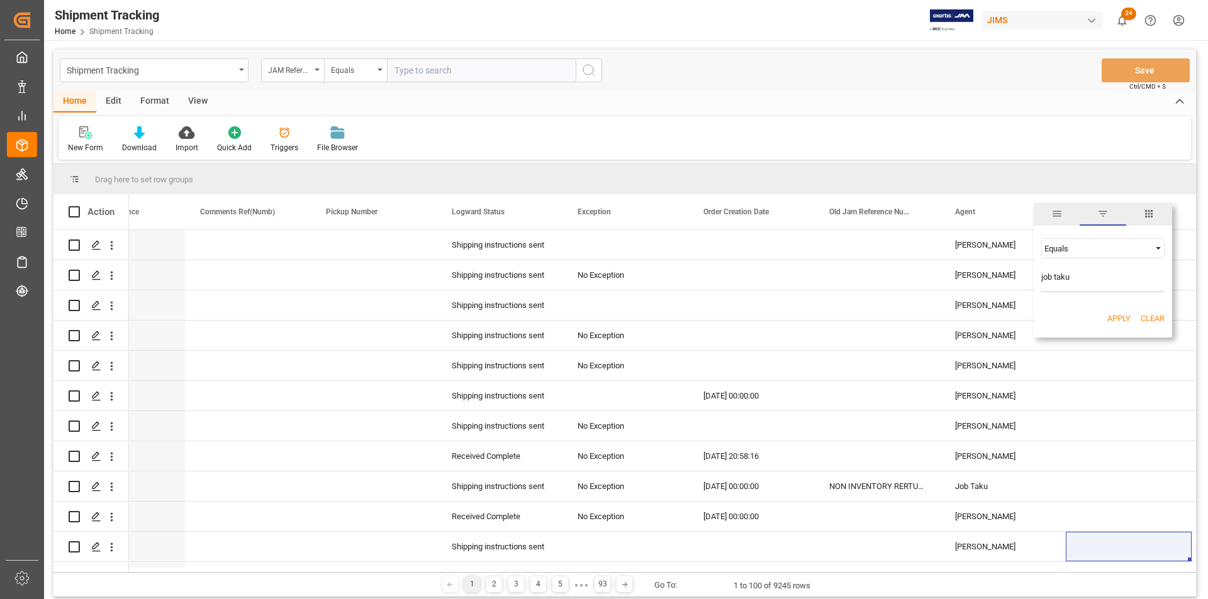
type input "job taku"
click at [1125, 316] on button "Apply" at bounding box center [1118, 319] width 23 height 13
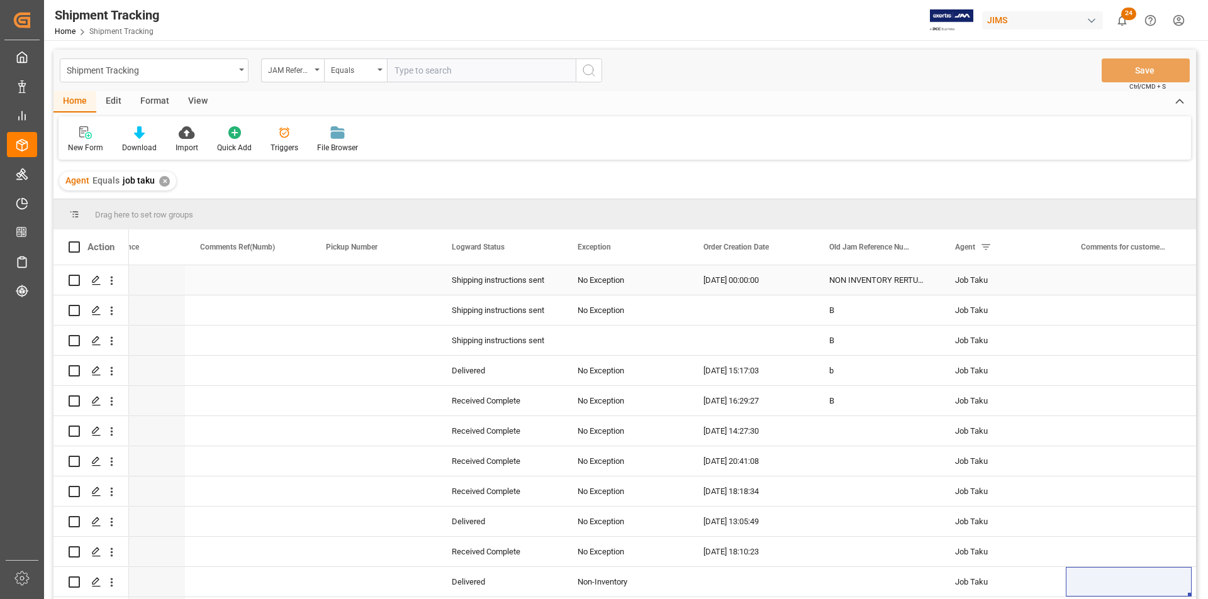
click at [988, 284] on div "Job Taku" at bounding box center [1003, 280] width 96 height 29
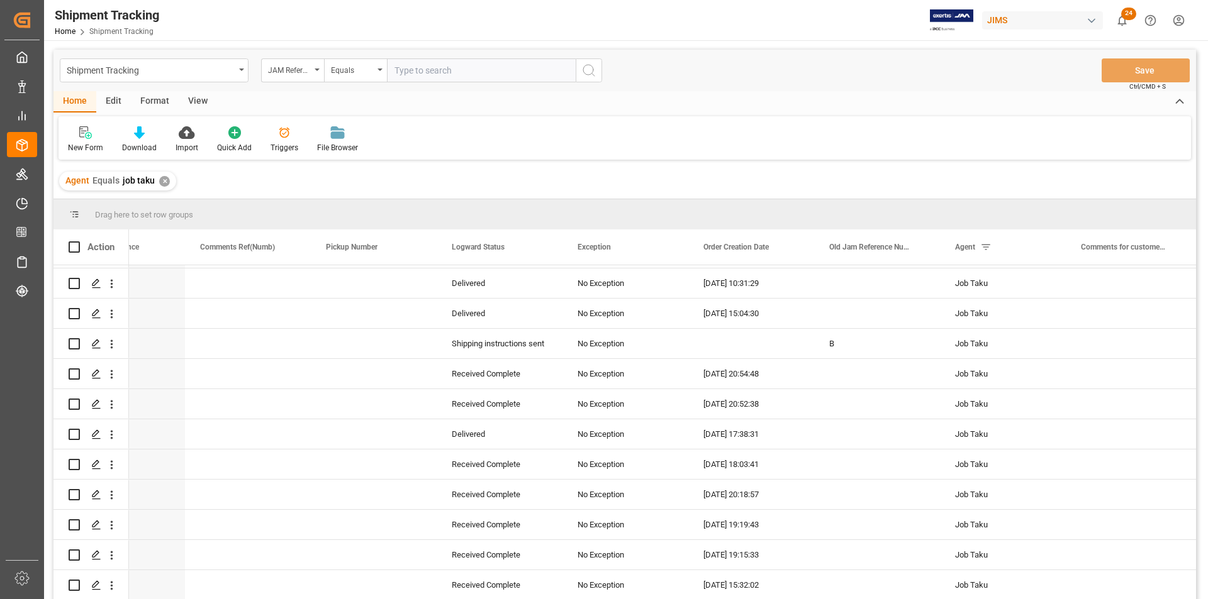
scroll to position [440, 0]
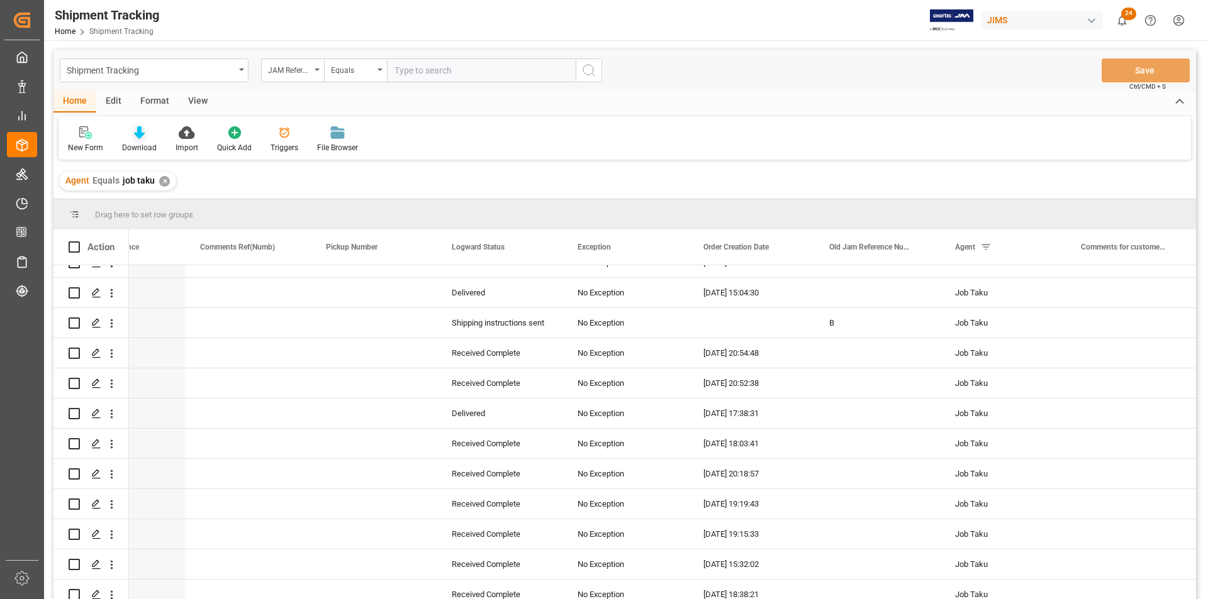
click at [138, 138] on icon at bounding box center [139, 132] width 11 height 13
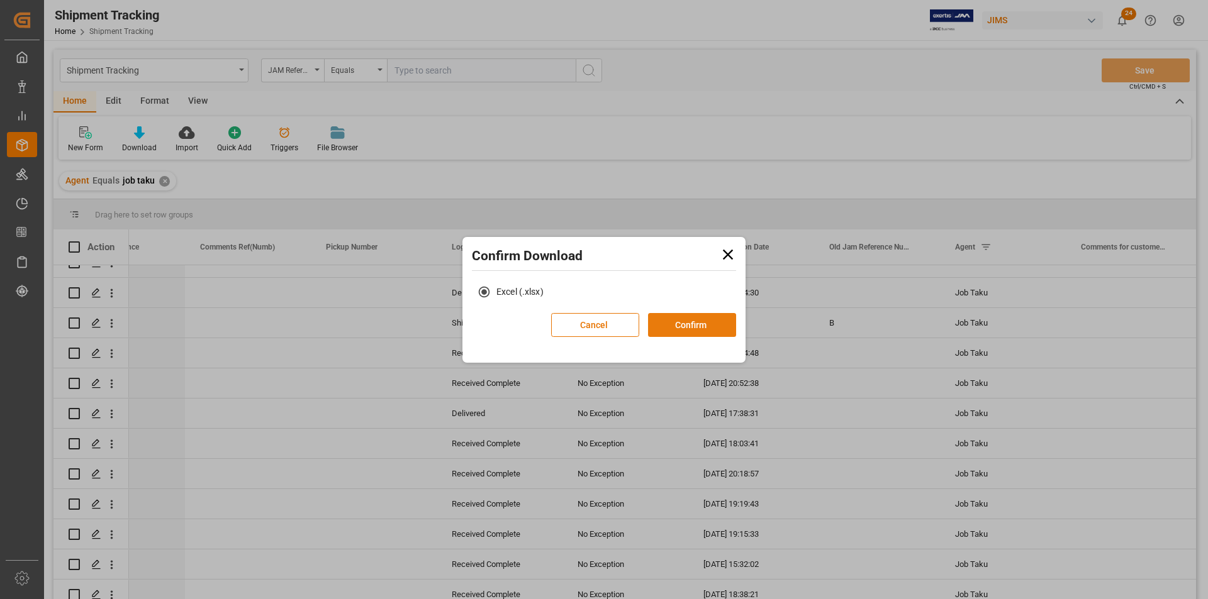
click at [700, 333] on button "Confirm" at bounding box center [692, 325] width 88 height 24
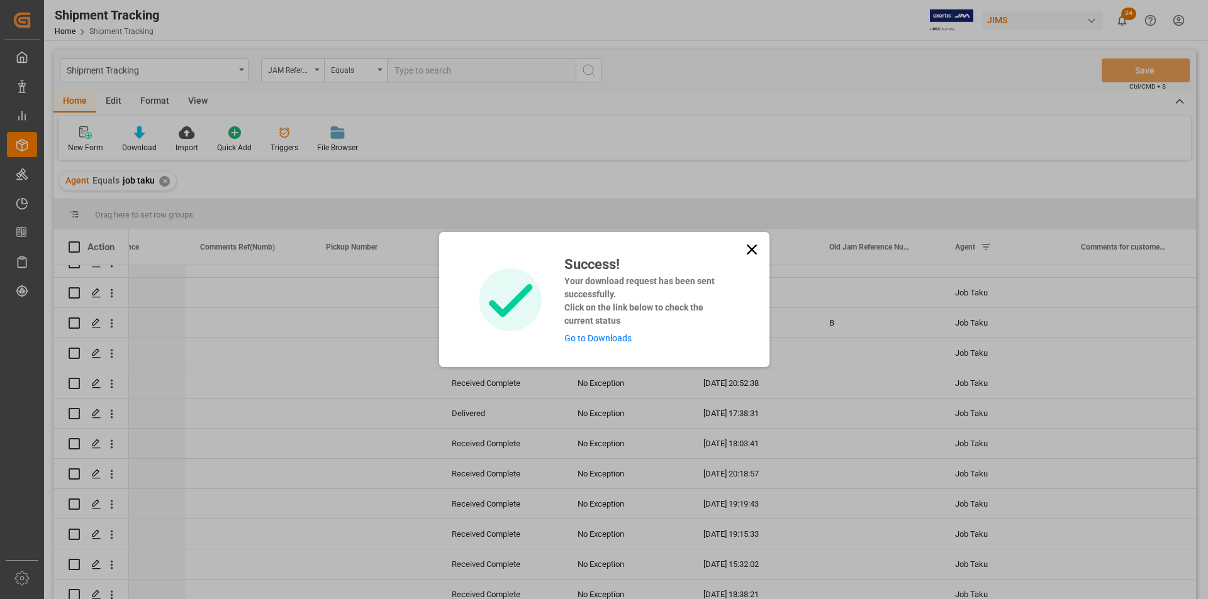
click at [599, 337] on link "Go to Downloads" at bounding box center [597, 338] width 67 height 10
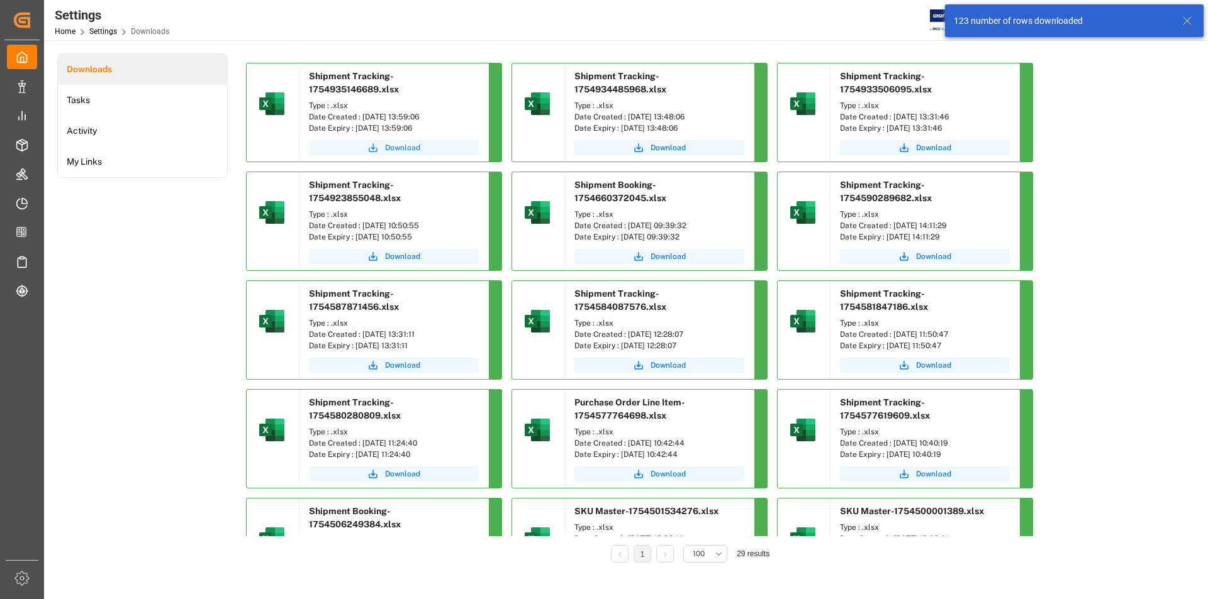
click at [396, 141] on button "Download" at bounding box center [394, 147] width 170 height 15
